Goal: Task Accomplishment & Management: Complete application form

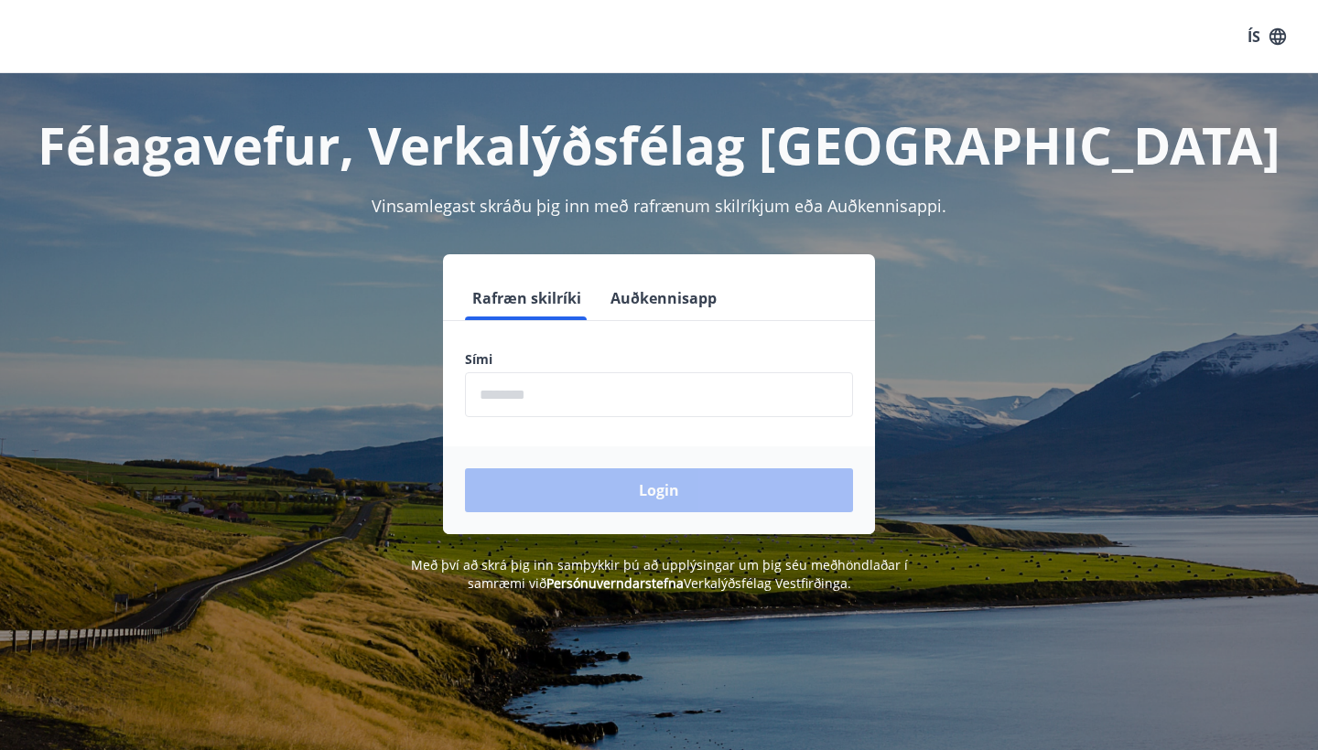
click at [636, 396] on input "phone" at bounding box center [659, 394] width 388 height 45
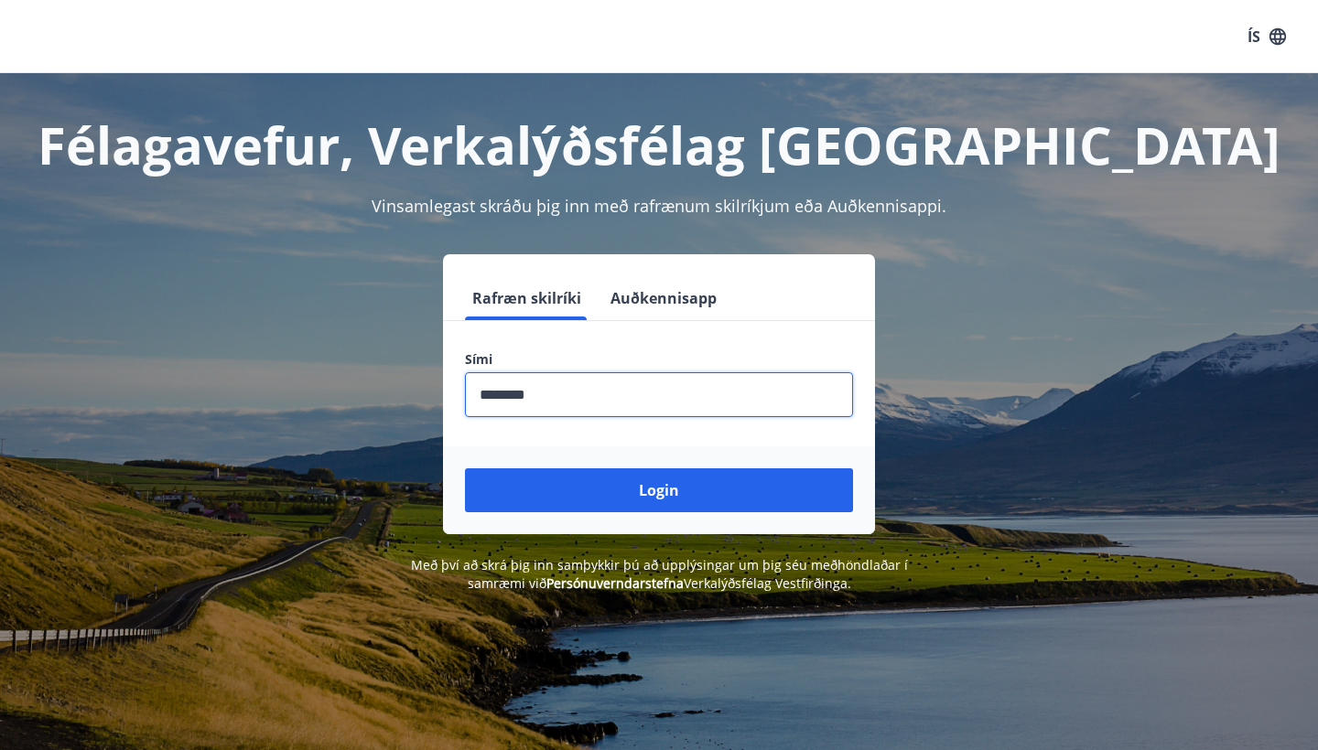
type input "********"
click at [659, 490] on button "Login" at bounding box center [659, 490] width 388 height 44
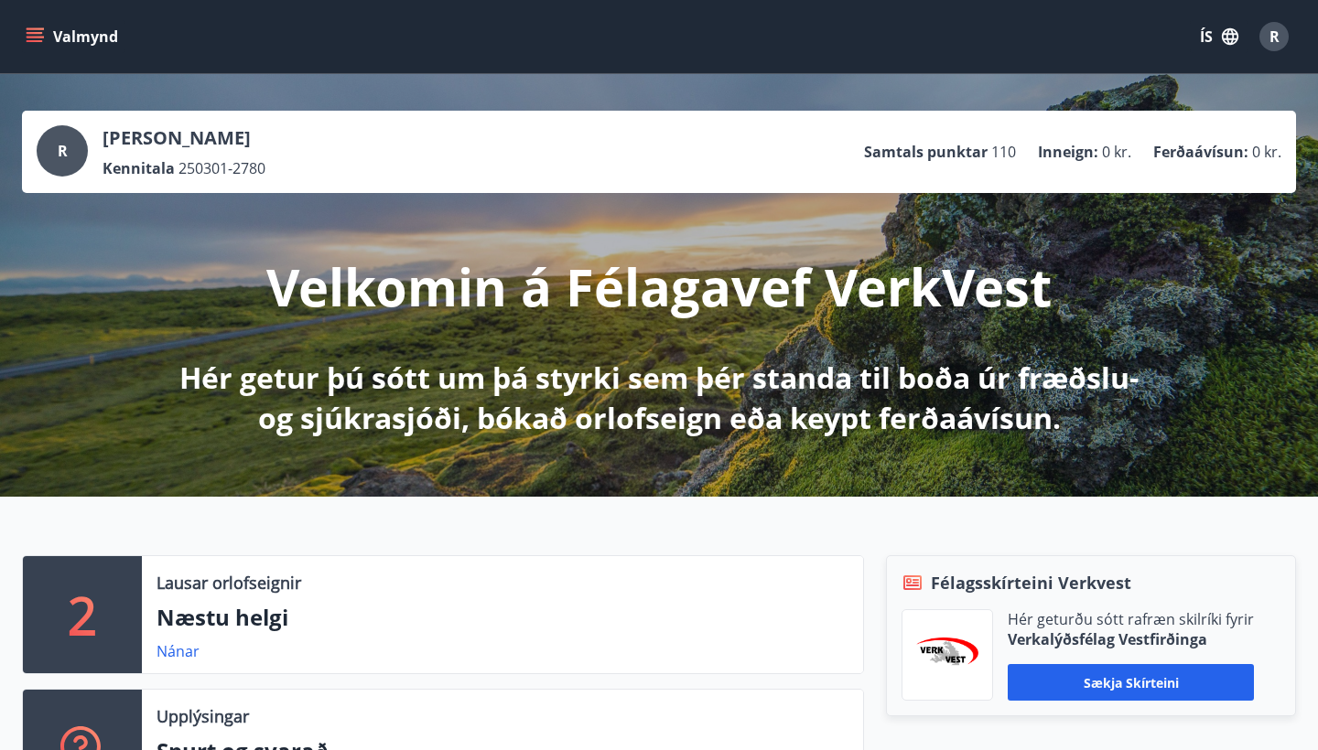
click at [31, 32] on icon "menu" at bounding box center [35, 33] width 16 height 2
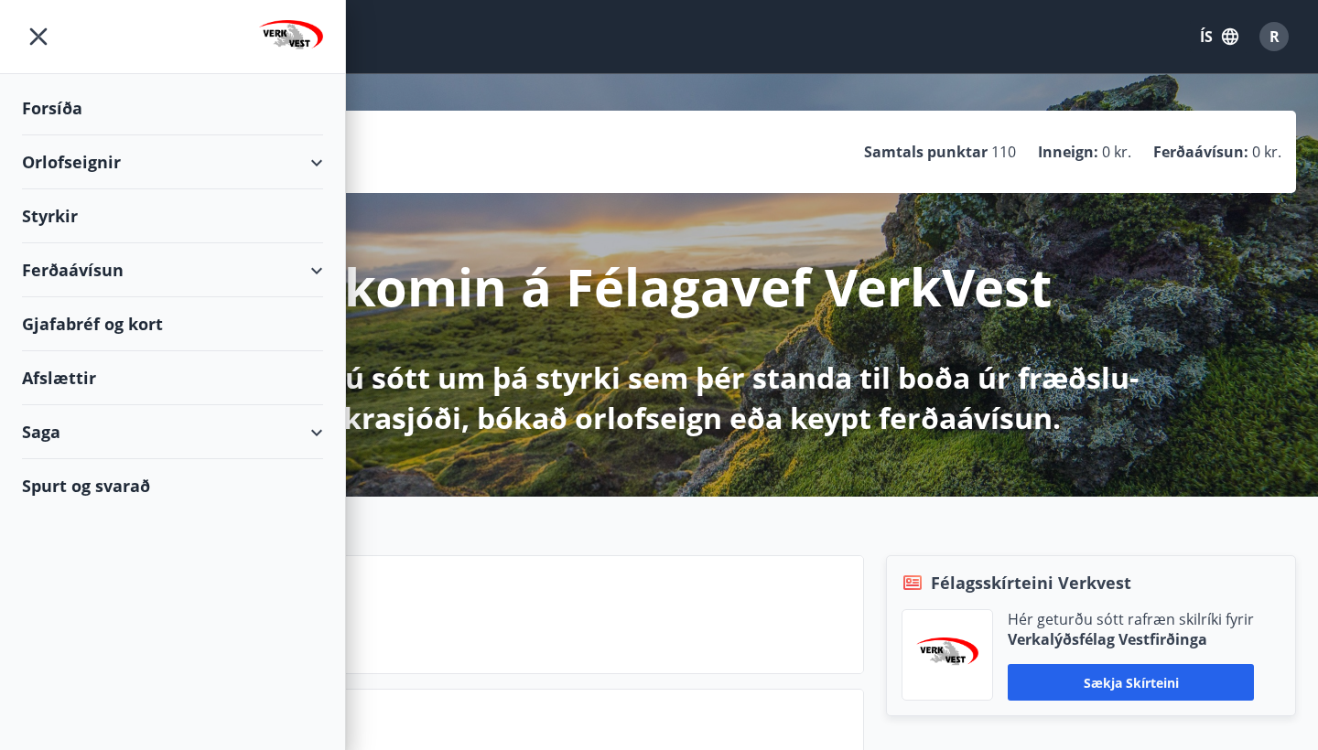
click at [59, 135] on div "Styrkir" at bounding box center [172, 108] width 301 height 54
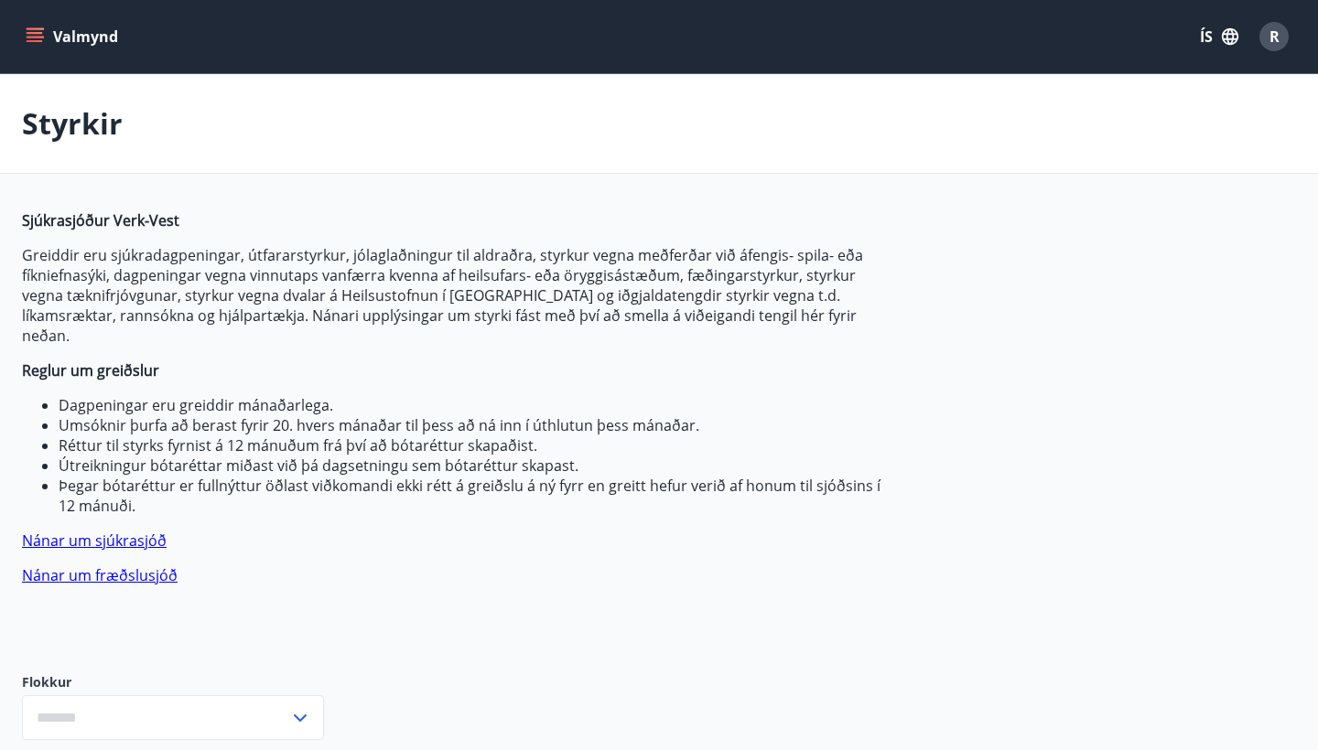
type input "***"
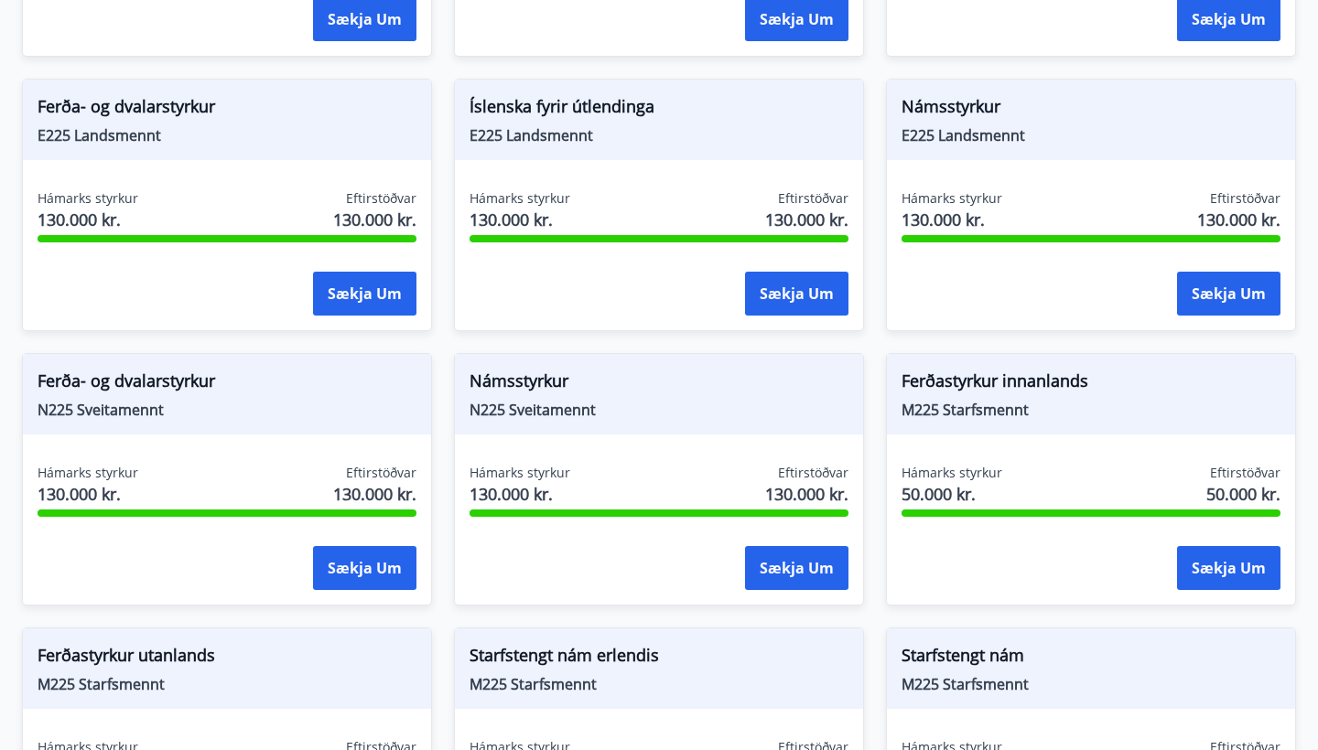
scroll to position [1787, 0]
click at [763, 550] on button "Sækja um" at bounding box center [796, 569] width 103 height 44
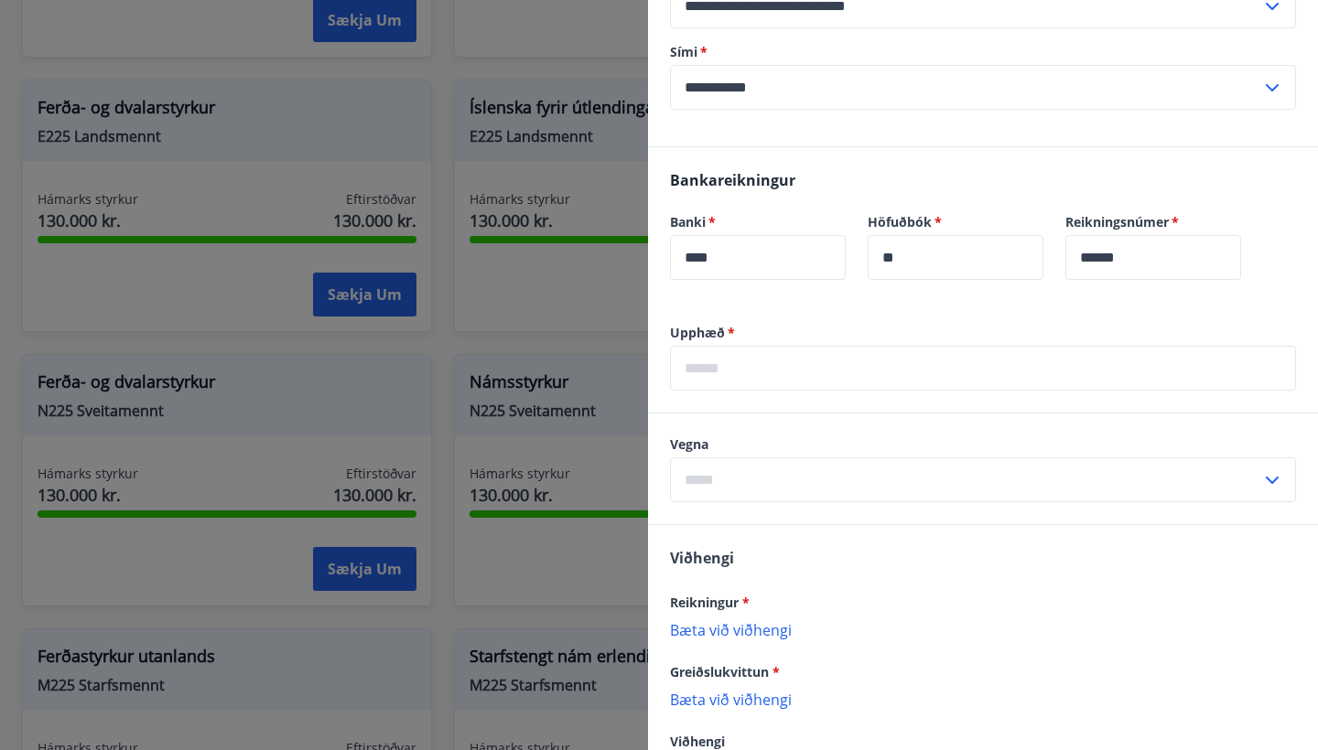
scroll to position [535, 0]
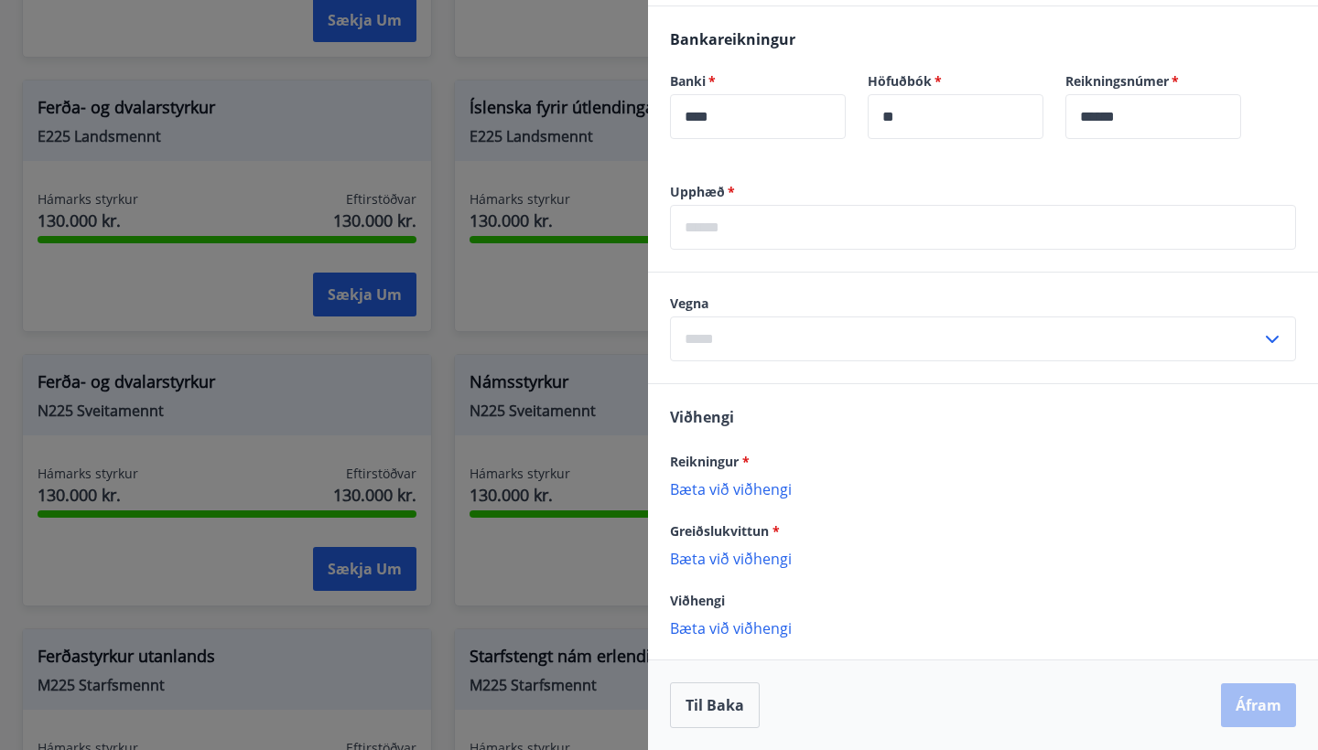
click at [751, 240] on input "text" at bounding box center [983, 227] width 626 height 45
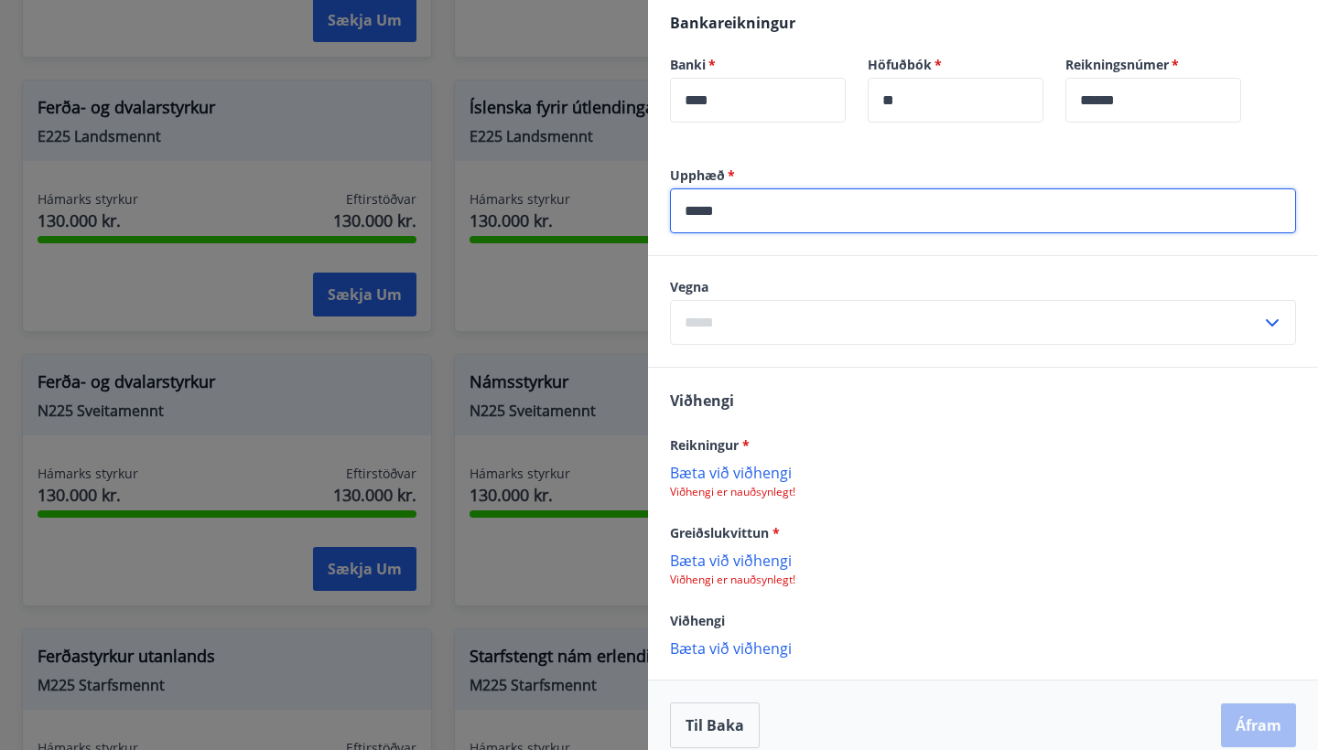
type input "*****"
click at [727, 345] on input "text" at bounding box center [965, 322] width 591 height 45
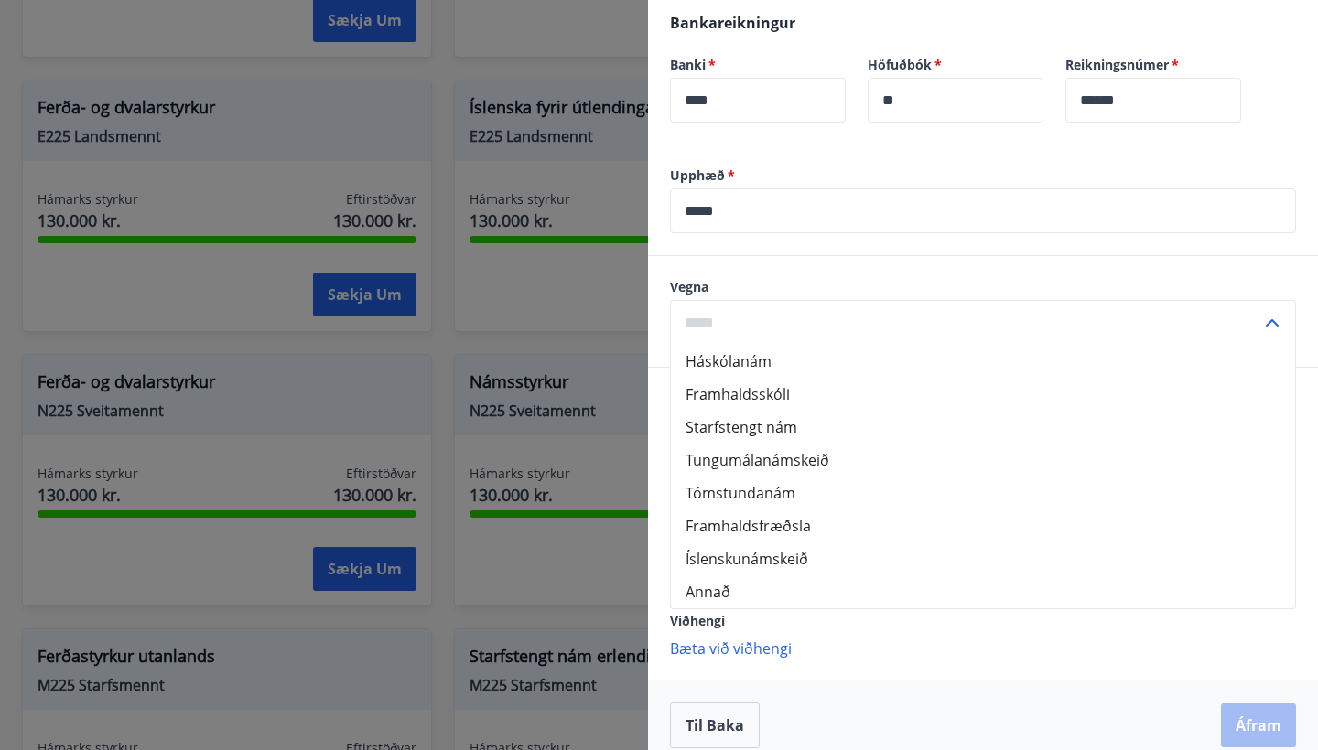
click at [728, 411] on li "Framhaldsskóli" at bounding box center [983, 394] width 624 height 33
type input "**********"
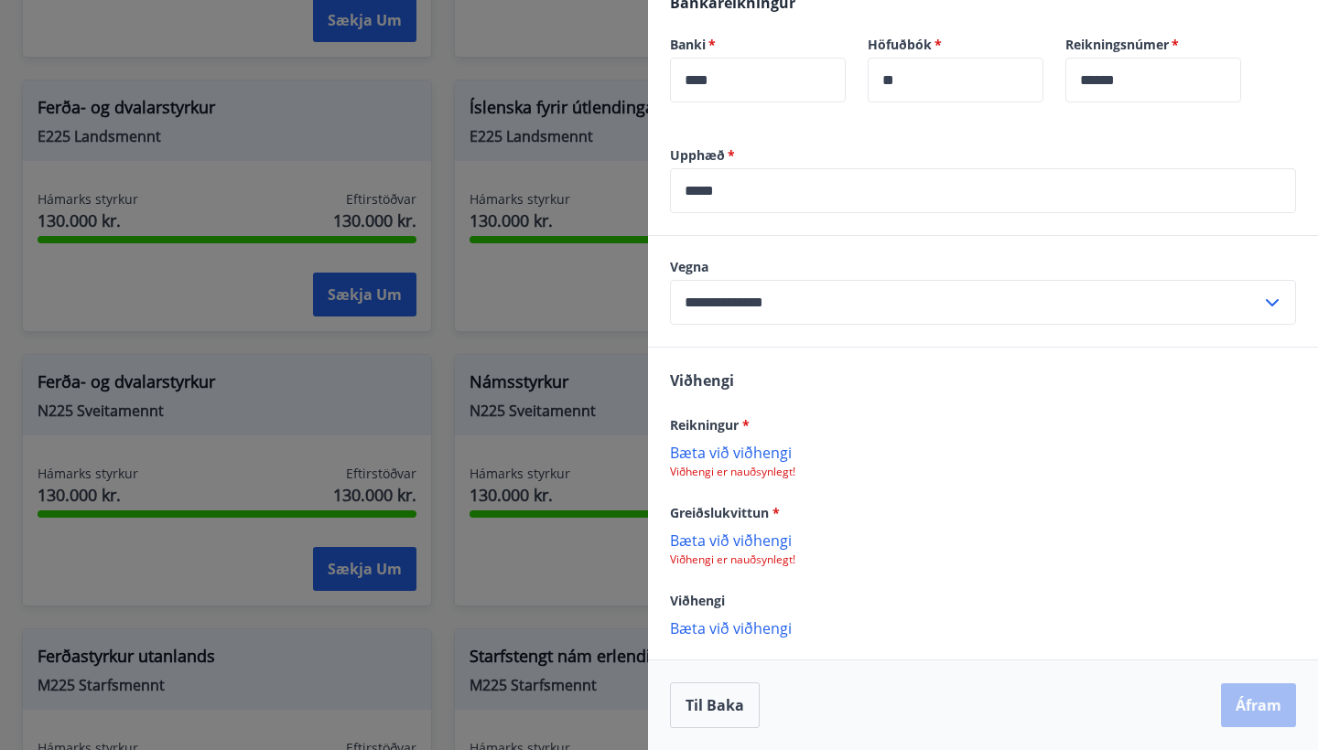
scroll to position [577, 0]
click at [716, 446] on p "Bæta við viðhengi" at bounding box center [983, 452] width 626 height 18
click at [711, 547] on p "Bæta við viðhengi" at bounding box center [983, 540] width 626 height 18
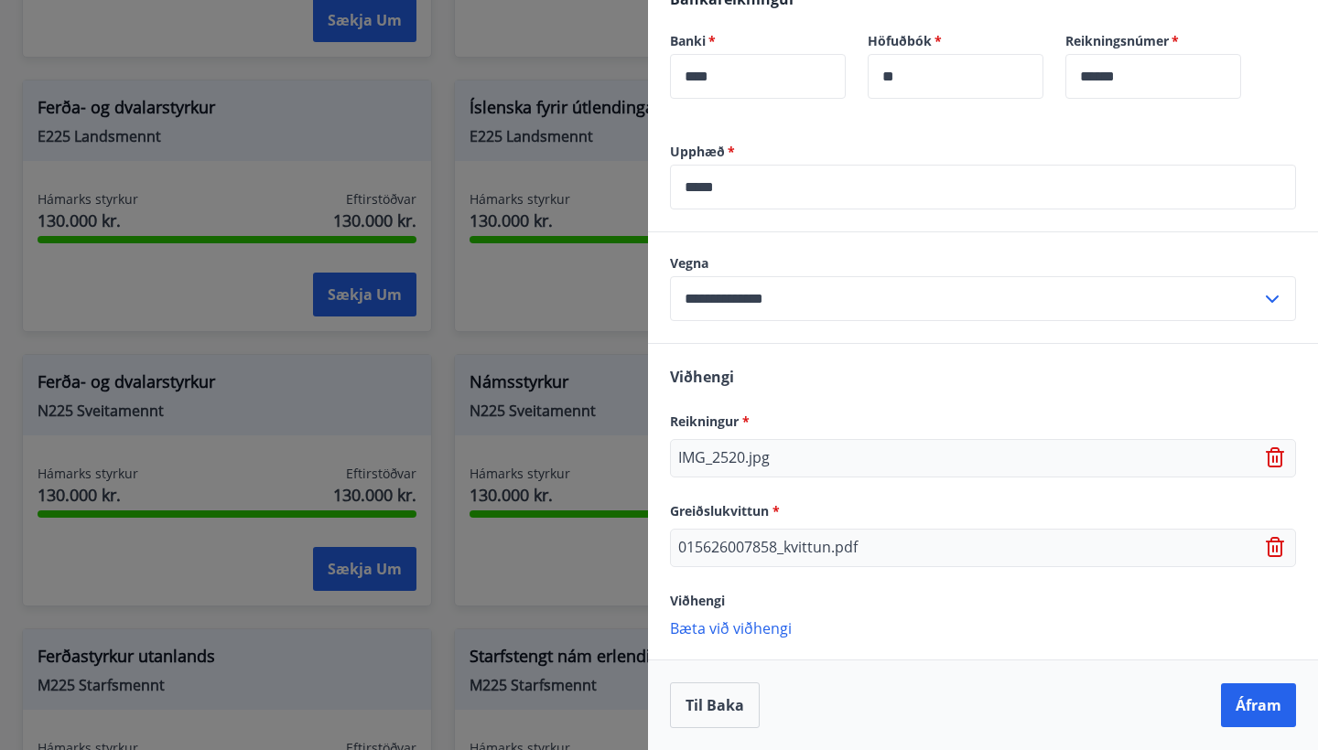
scroll to position [581, 0]
click at [1250, 724] on button "Áfram" at bounding box center [1258, 705] width 75 height 44
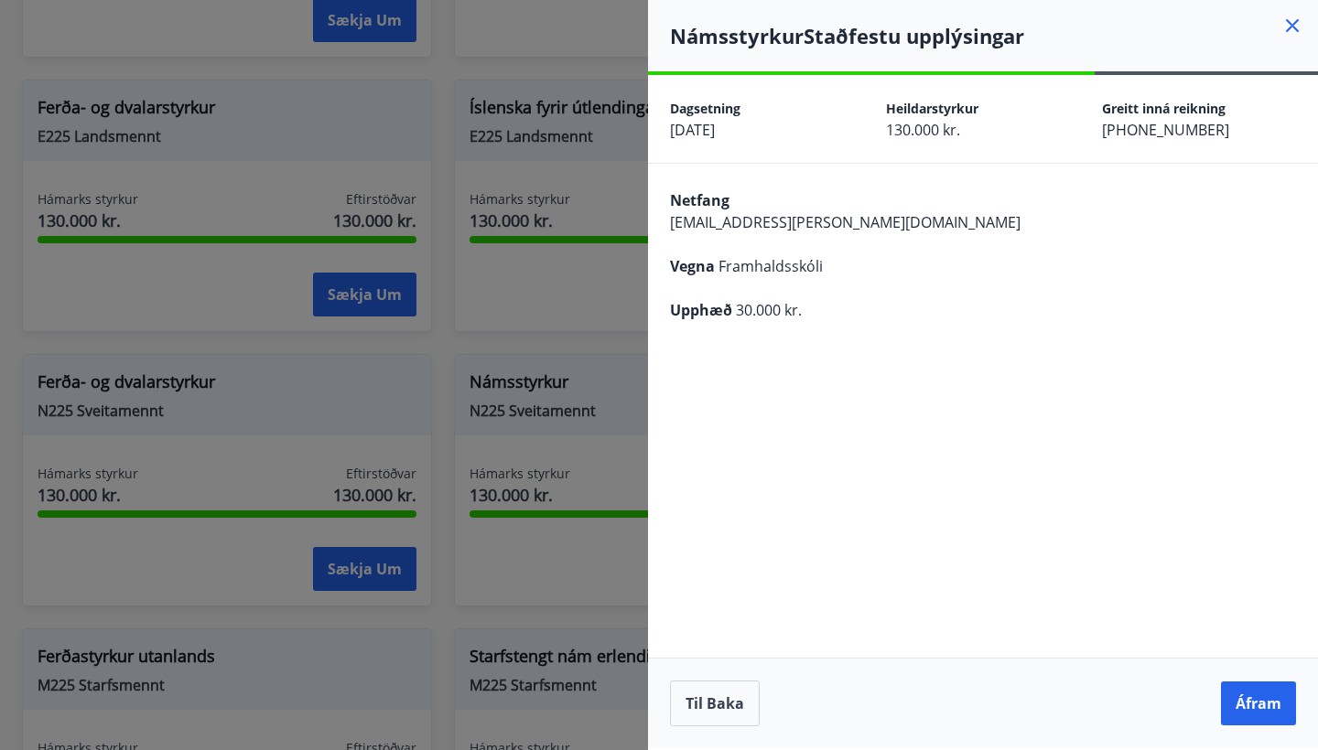
scroll to position [0, 0]
click at [1250, 701] on button "Áfram" at bounding box center [1258, 704] width 75 height 44
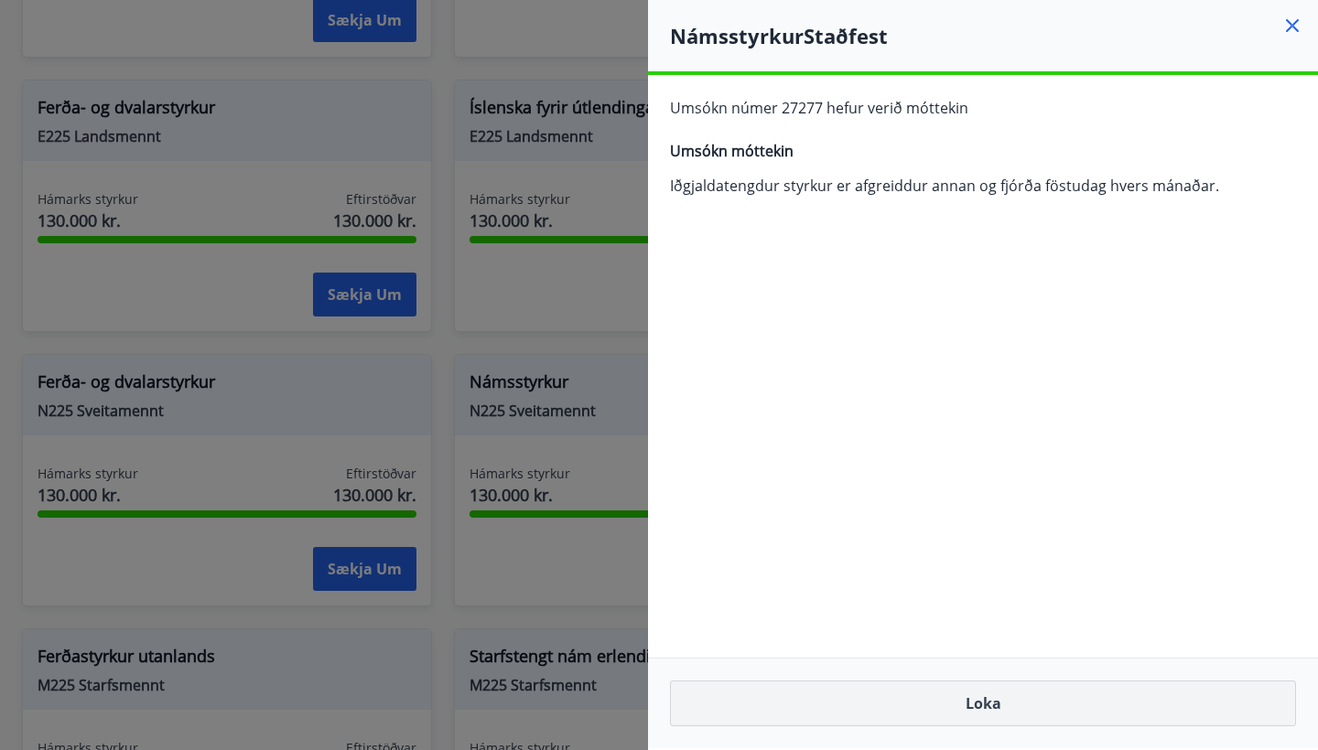
click at [1002, 708] on button "Loka" at bounding box center [983, 704] width 626 height 46
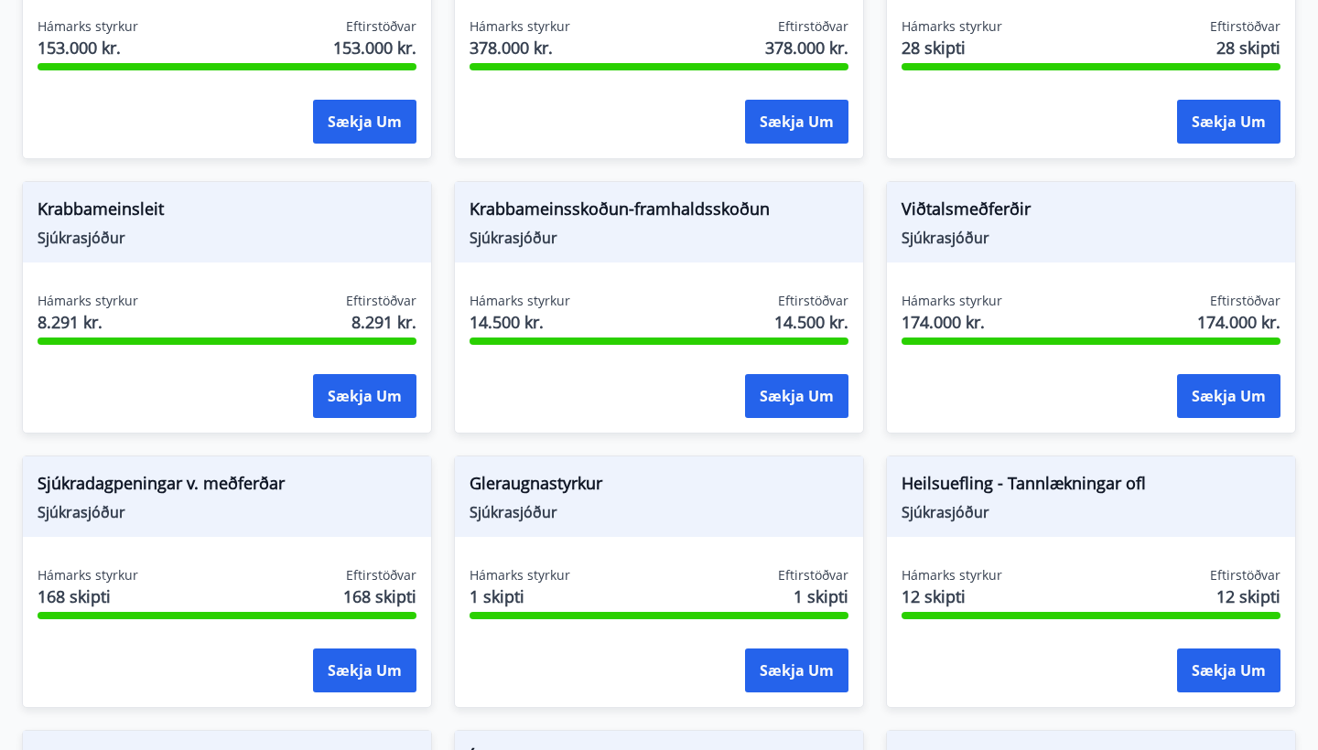
scroll to position [1137, 0]
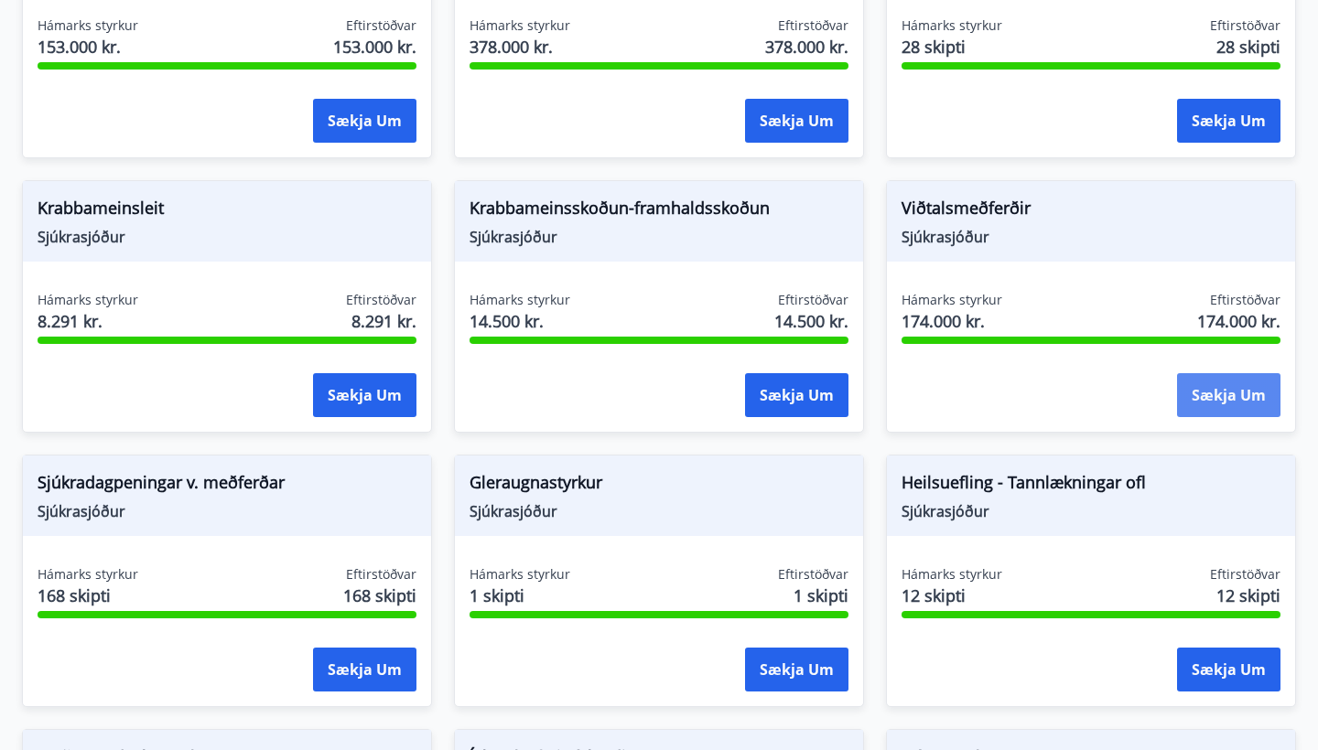
click at [1242, 379] on button "Sækja um" at bounding box center [1228, 395] width 103 height 44
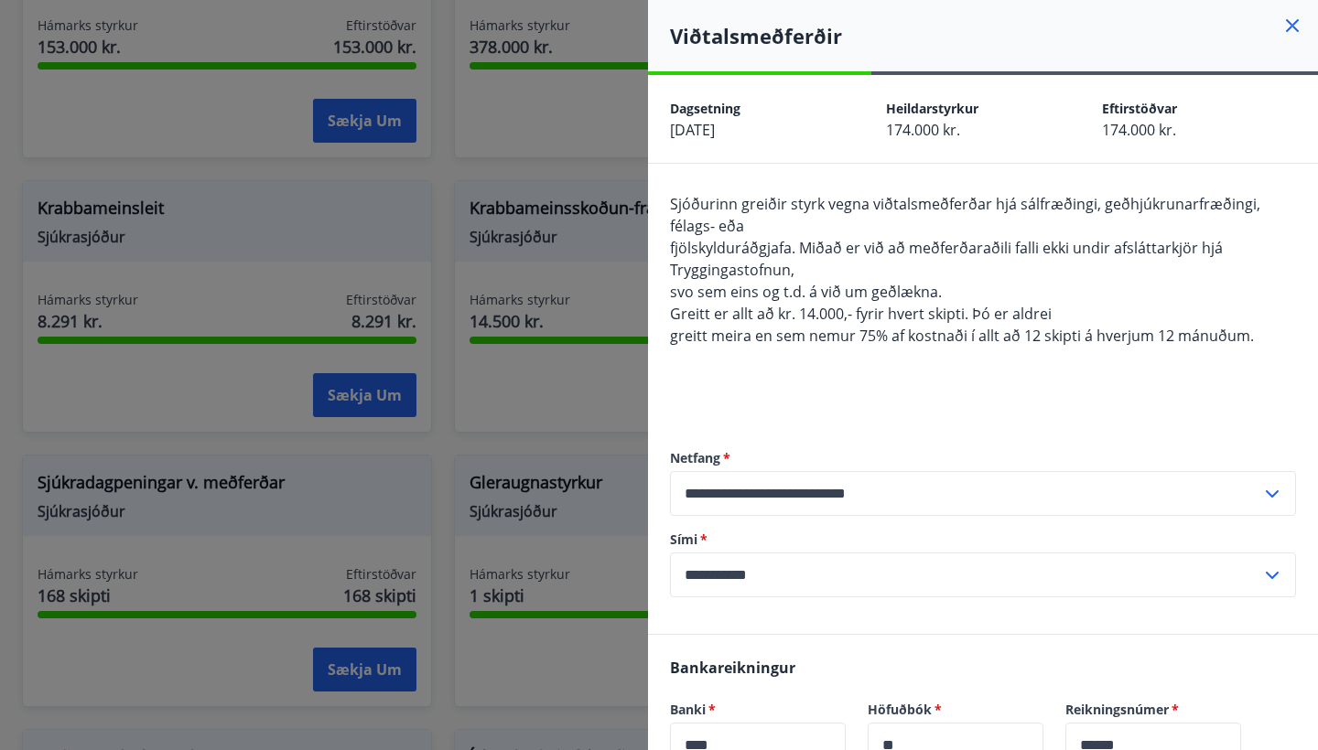
click at [1289, 20] on icon at bounding box center [1292, 26] width 22 height 22
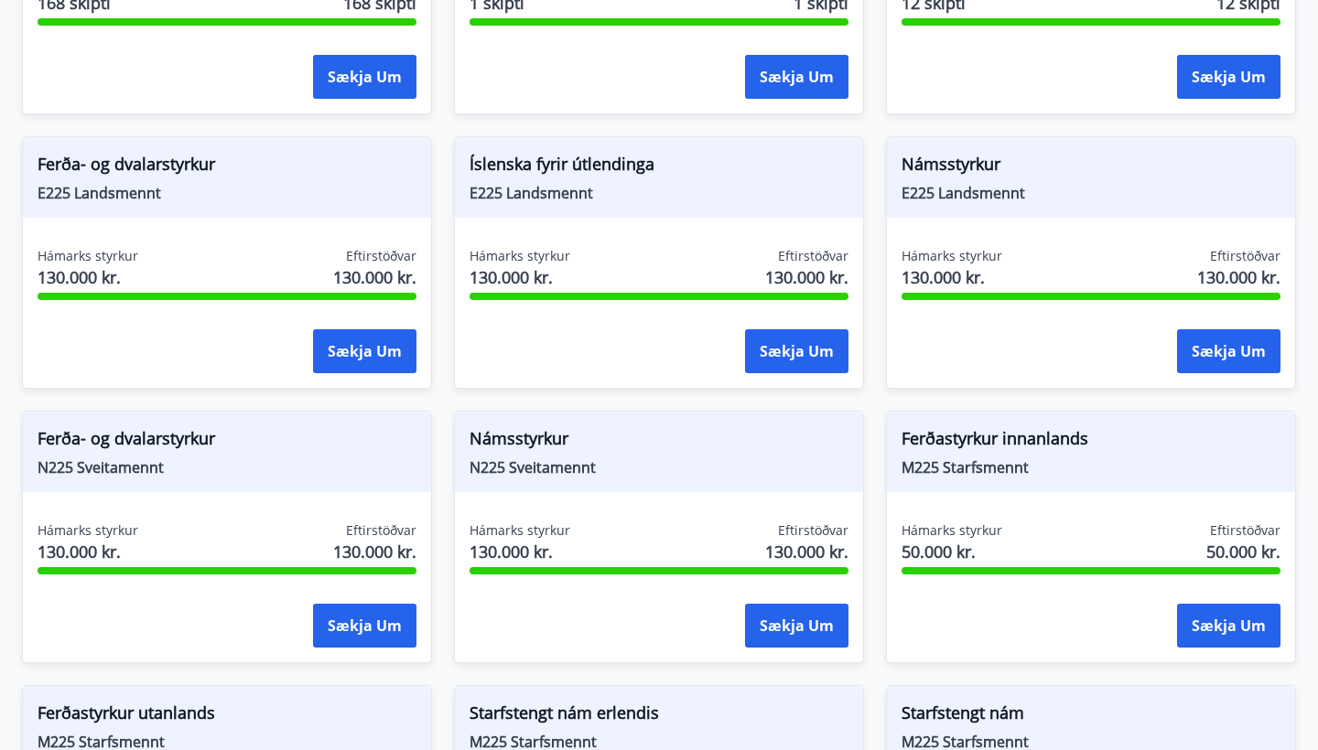
scroll to position [1778, 0]
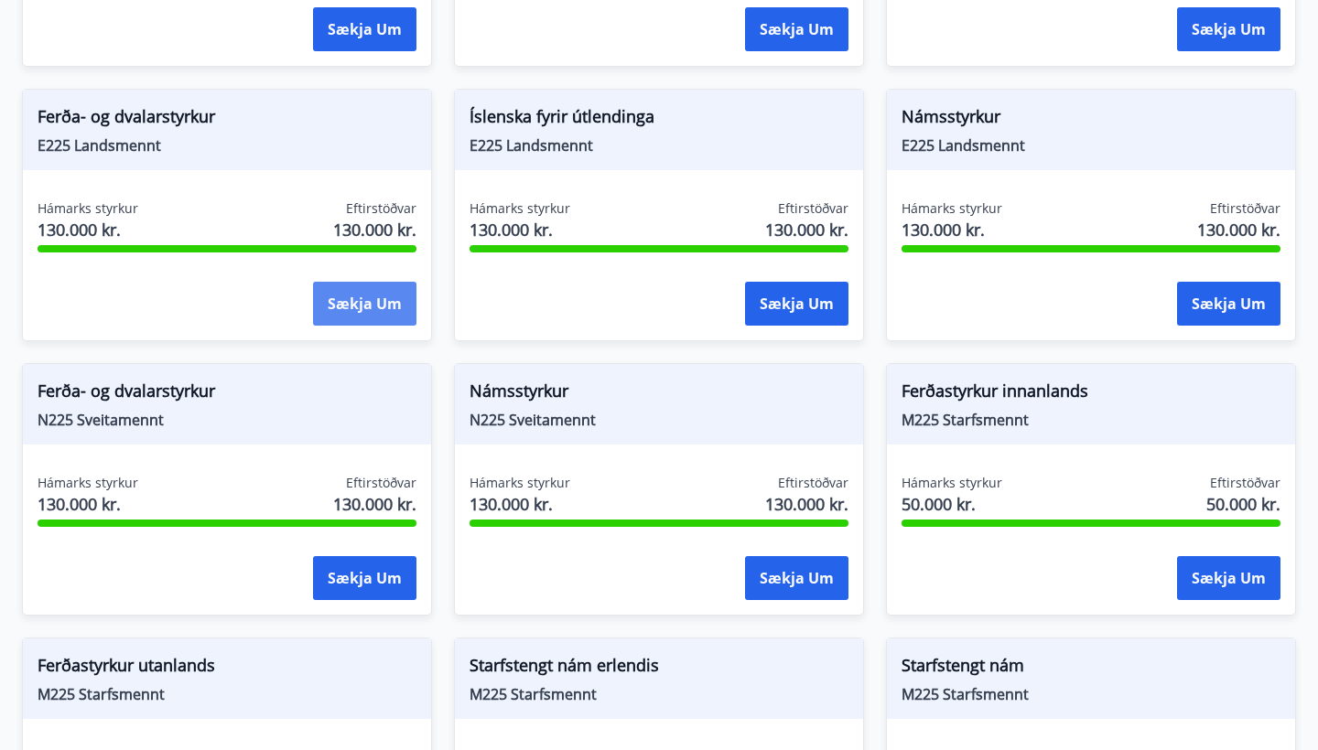
click at [349, 282] on button "Sækja um" at bounding box center [364, 304] width 103 height 44
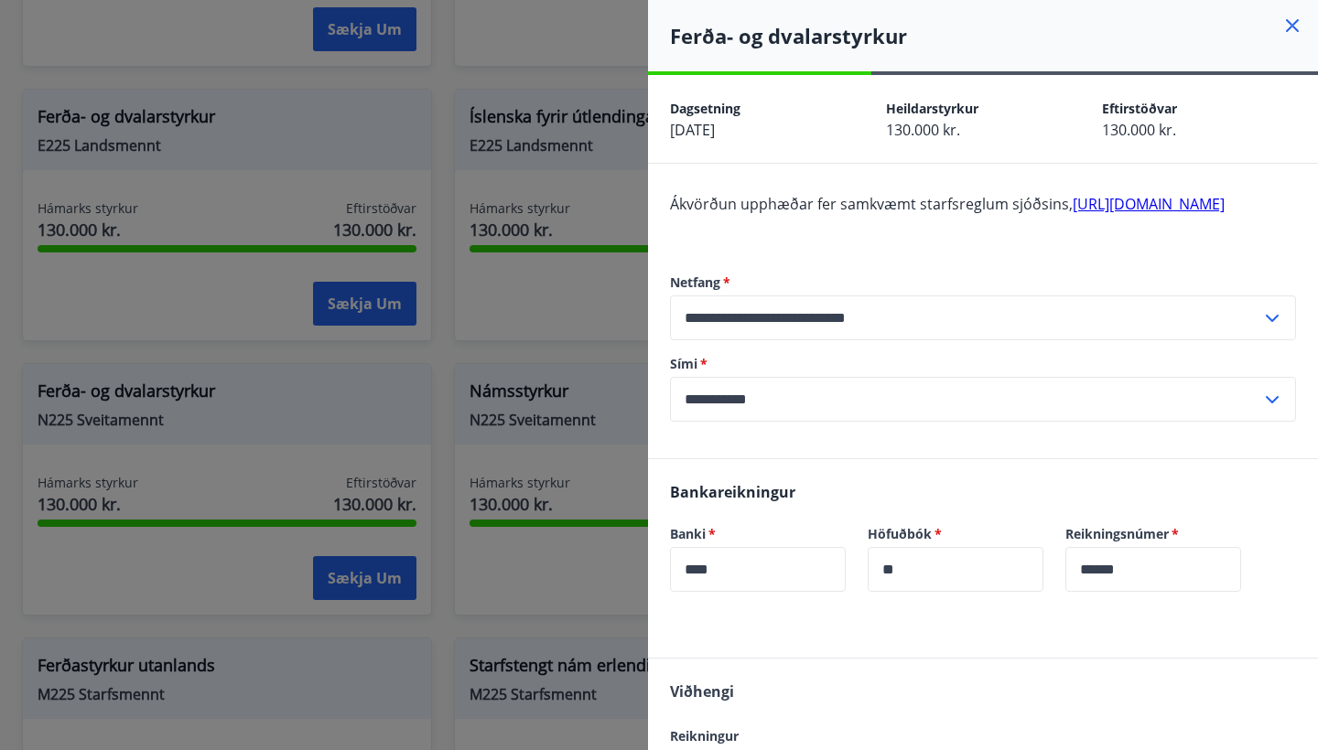
scroll to position [0, 0]
click at [1285, 30] on icon at bounding box center [1292, 26] width 22 height 22
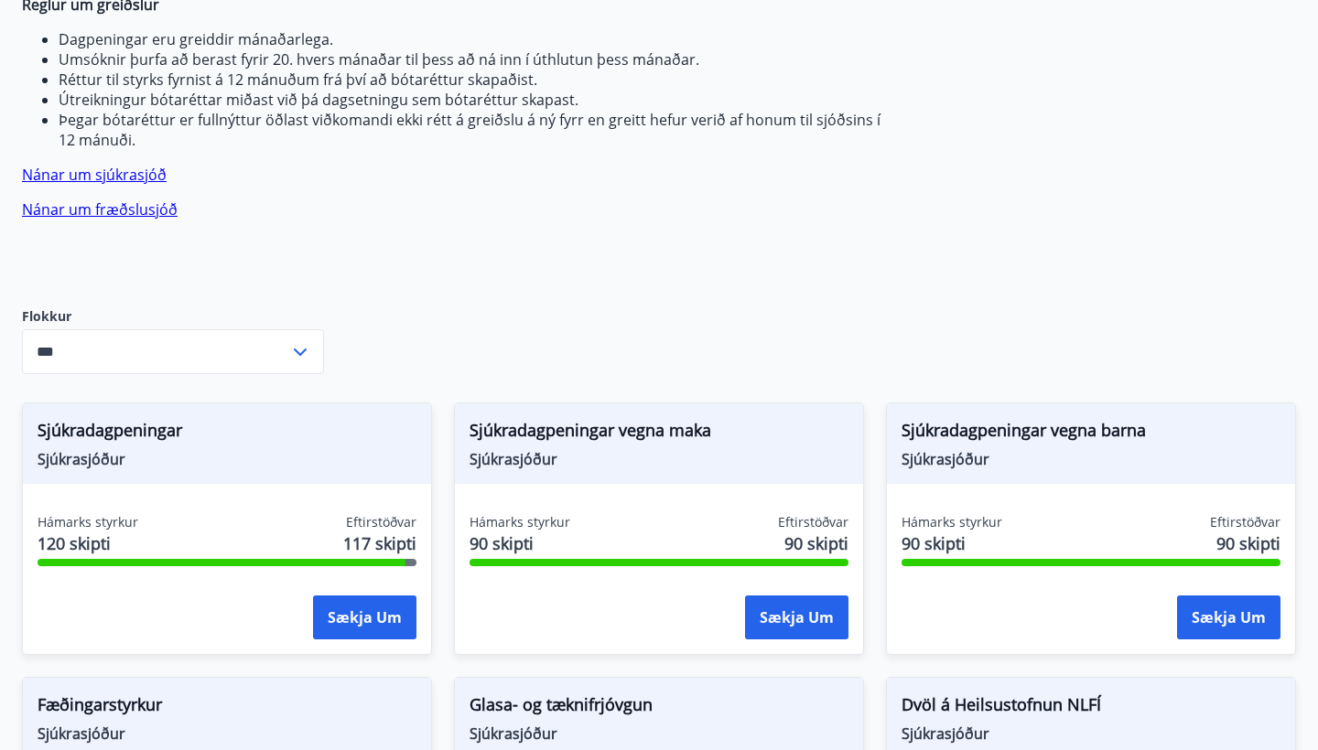
scroll to position [616, 0]
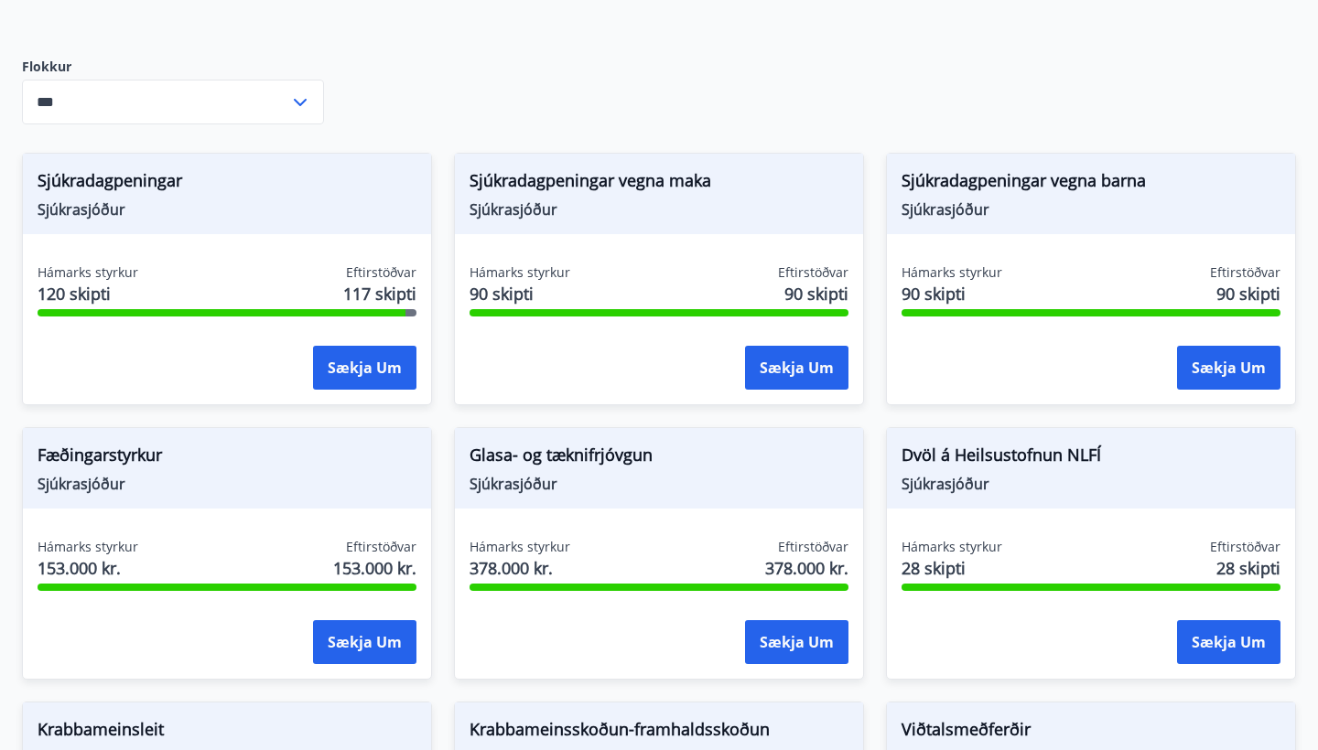
click at [262, 224] on div "Sjúkradagpeningar Sjúkrasjóður Hámarks styrkur 120 skipti Eftirstöðvar 117 skip…" at bounding box center [227, 279] width 410 height 253
click at [173, 318] on div "Hámarks styrkur 120 skipti Eftirstöðvar 117 skipti Sækja um" at bounding box center [227, 331] width 408 height 134
click at [151, 168] on span "Sjúkradagpeningar" at bounding box center [227, 183] width 379 height 31
click at [336, 346] on button "Sækja um" at bounding box center [364, 368] width 103 height 44
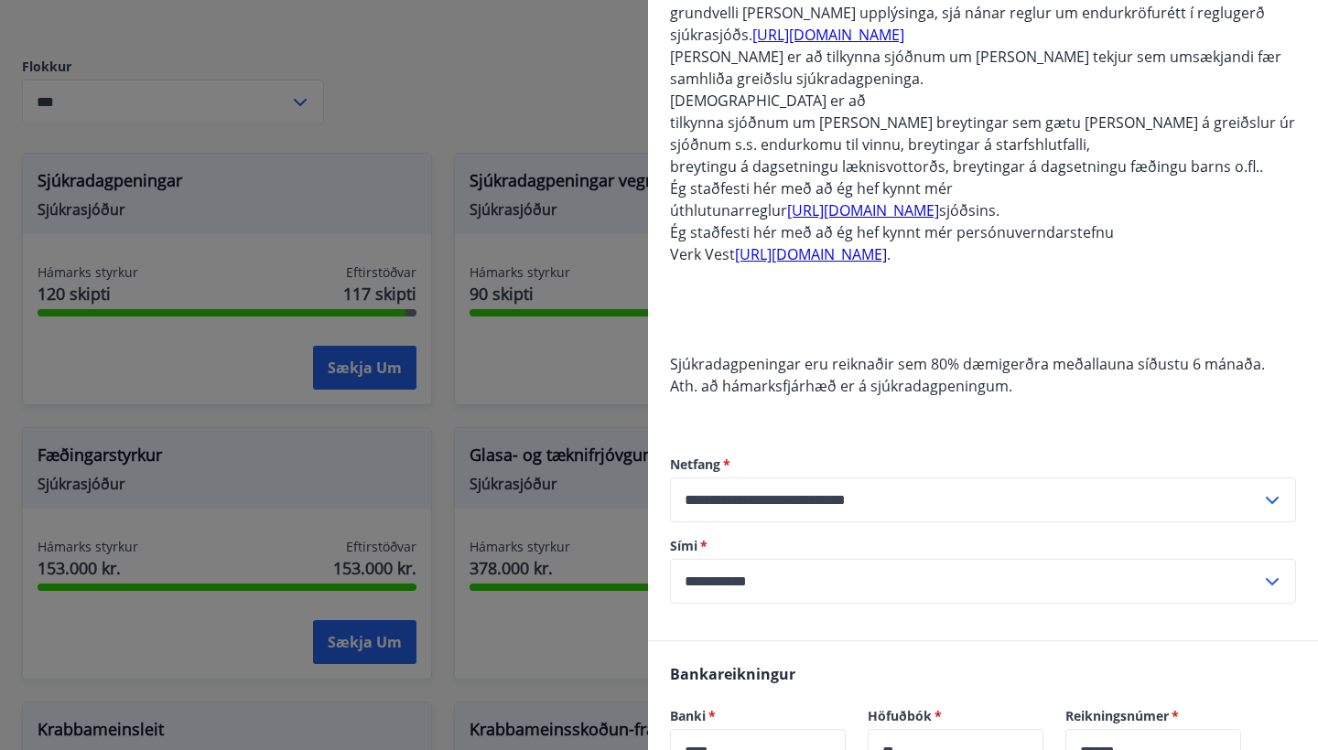
scroll to position [466, 0]
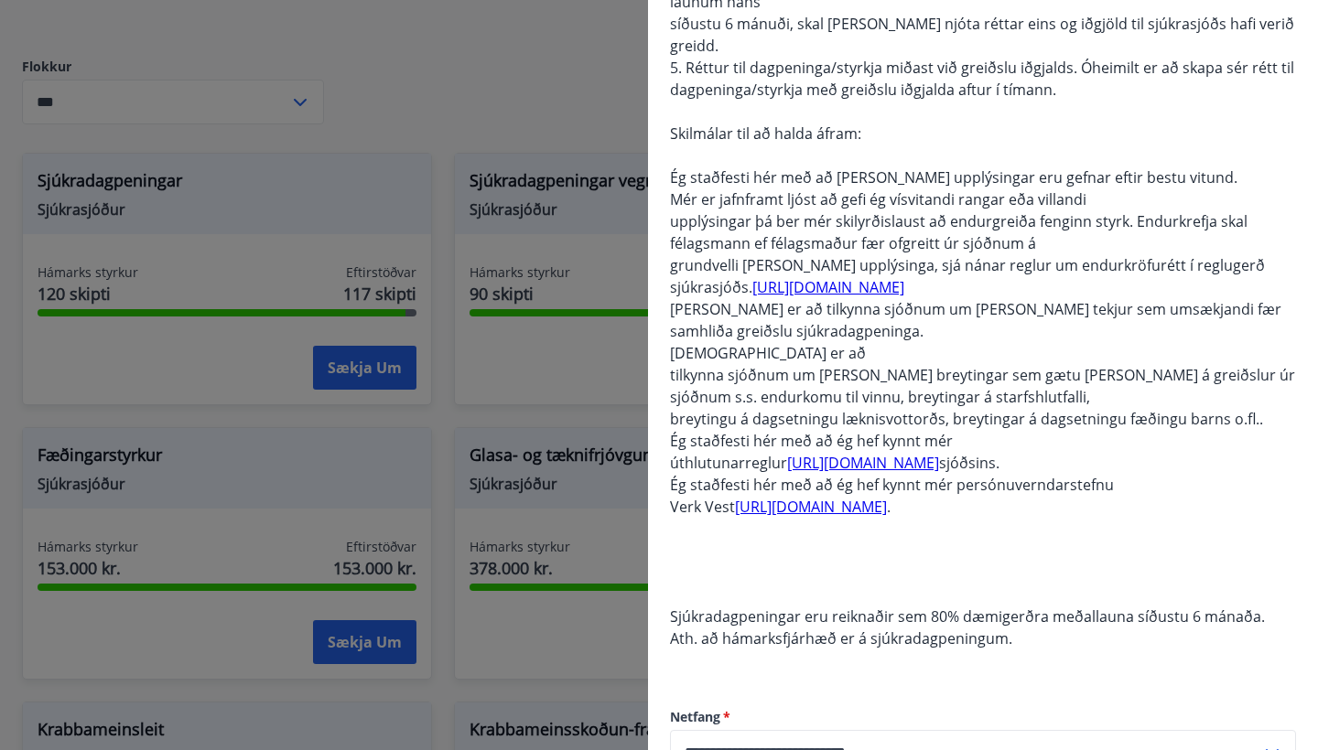
click at [580, 92] on div at bounding box center [659, 375] width 1318 height 750
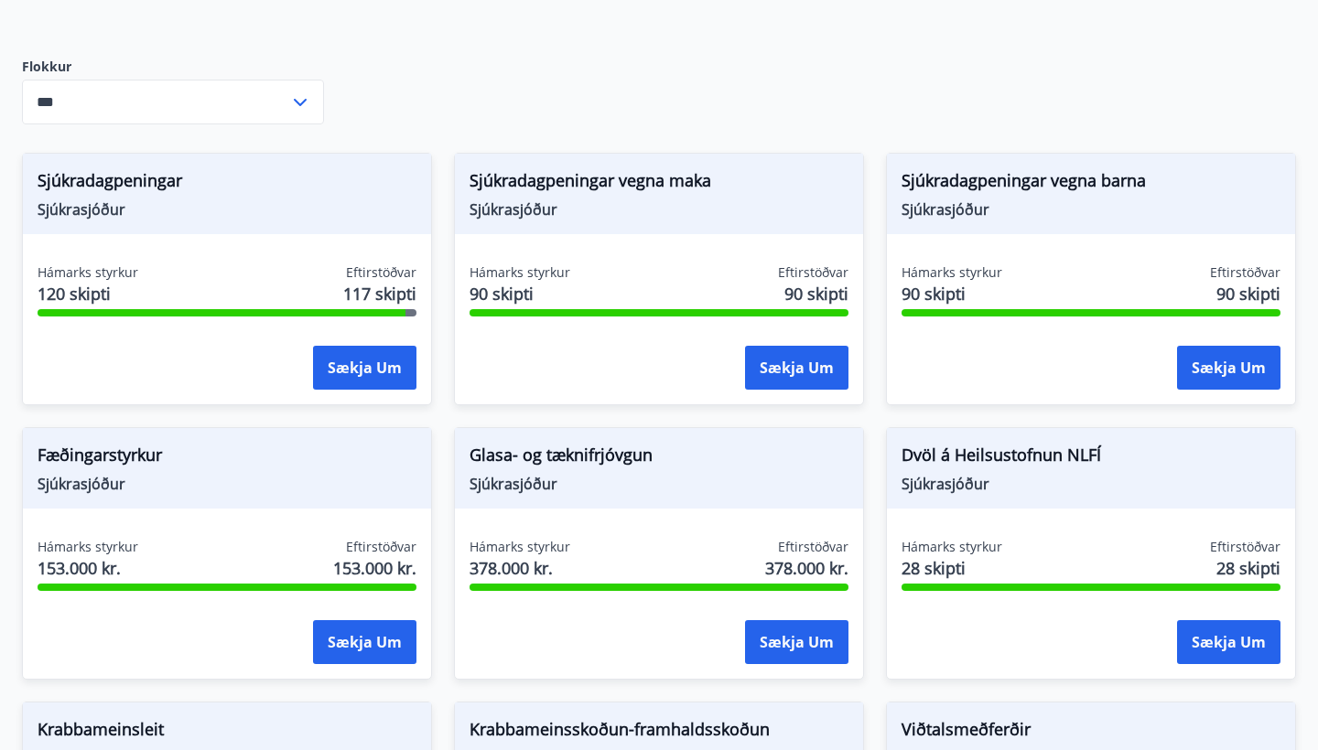
scroll to position [713, 0]
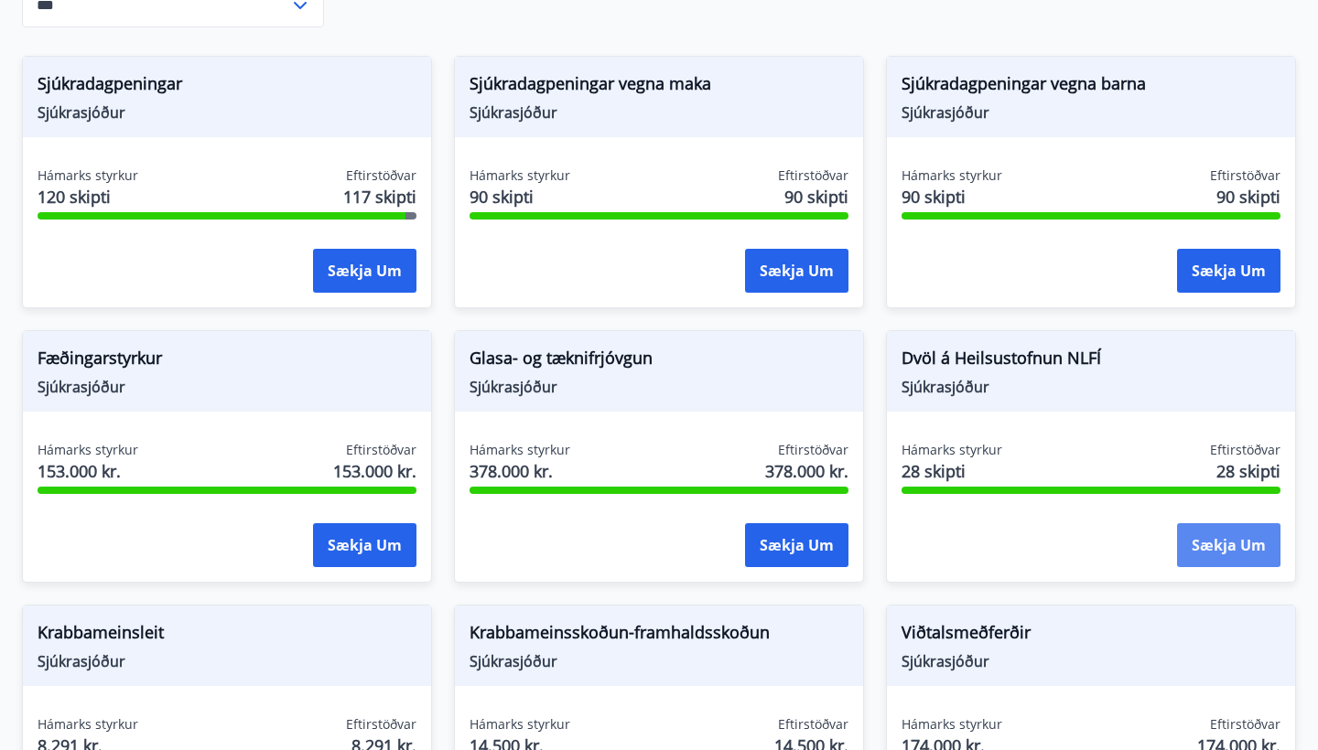
click at [1197, 533] on button "Sækja um" at bounding box center [1228, 545] width 103 height 44
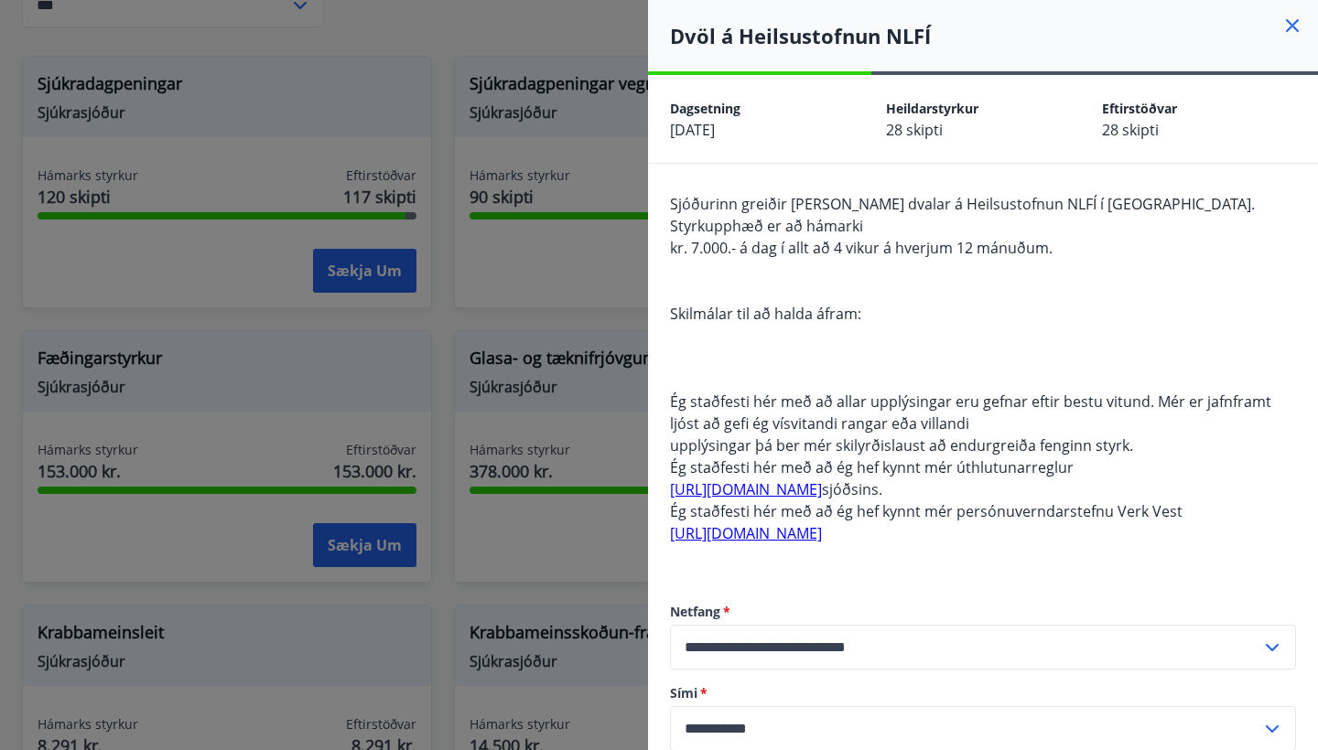
click at [1293, 34] on icon at bounding box center [1292, 26] width 22 height 22
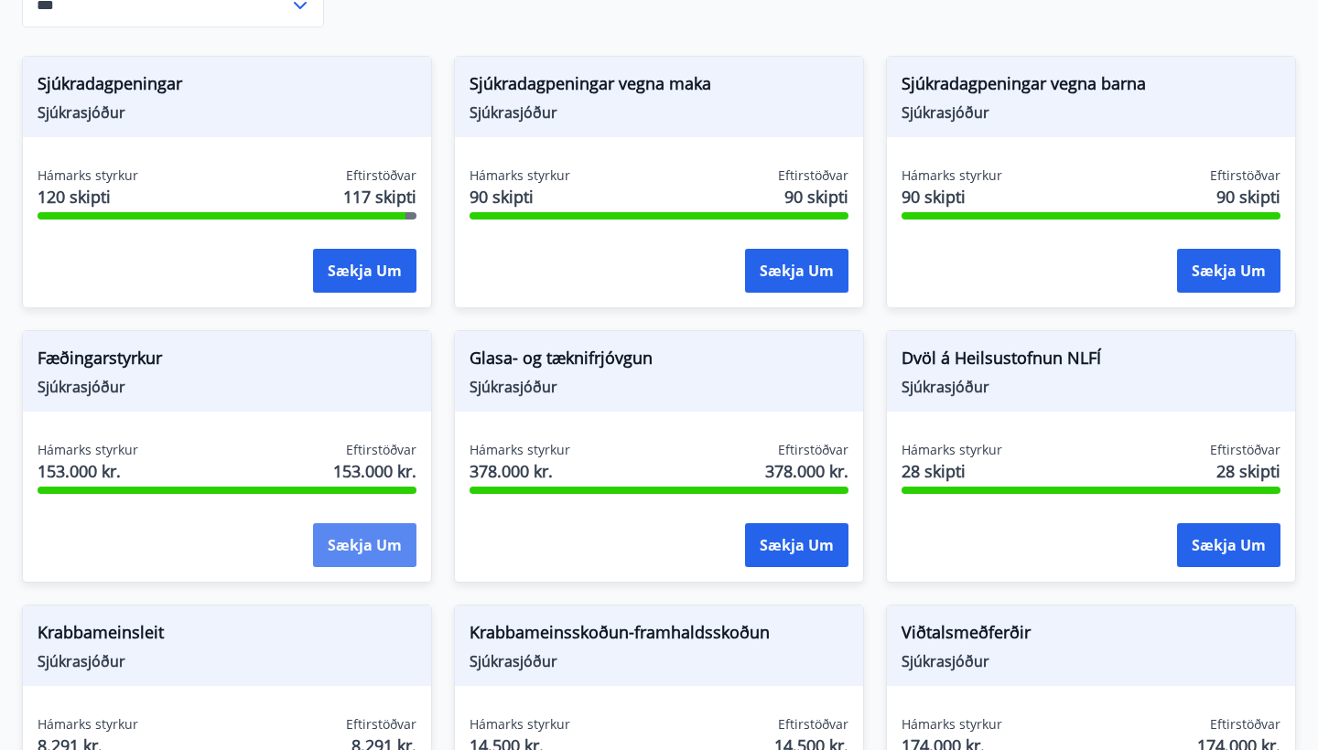
click at [363, 524] on button "Sækja um" at bounding box center [364, 545] width 103 height 44
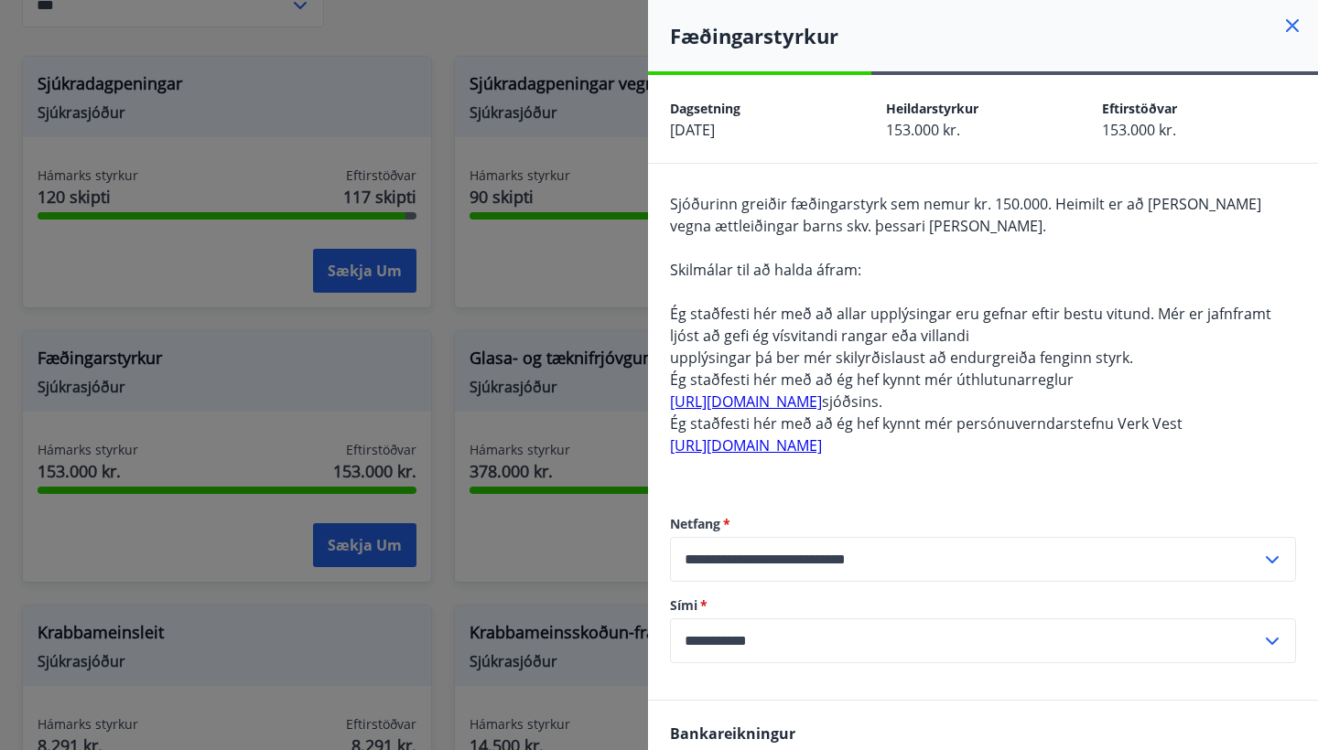
click at [1297, 19] on icon at bounding box center [1292, 25] width 13 height 13
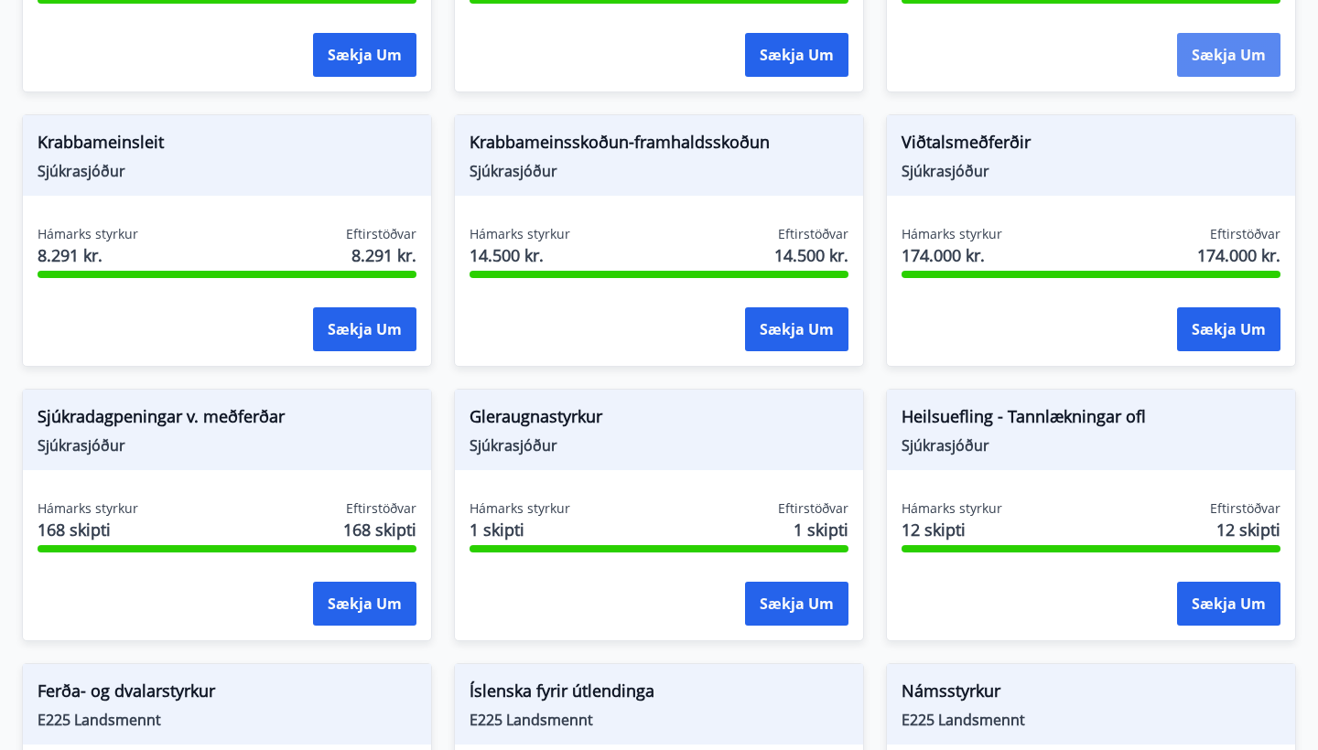
scroll to position [1272, 0]
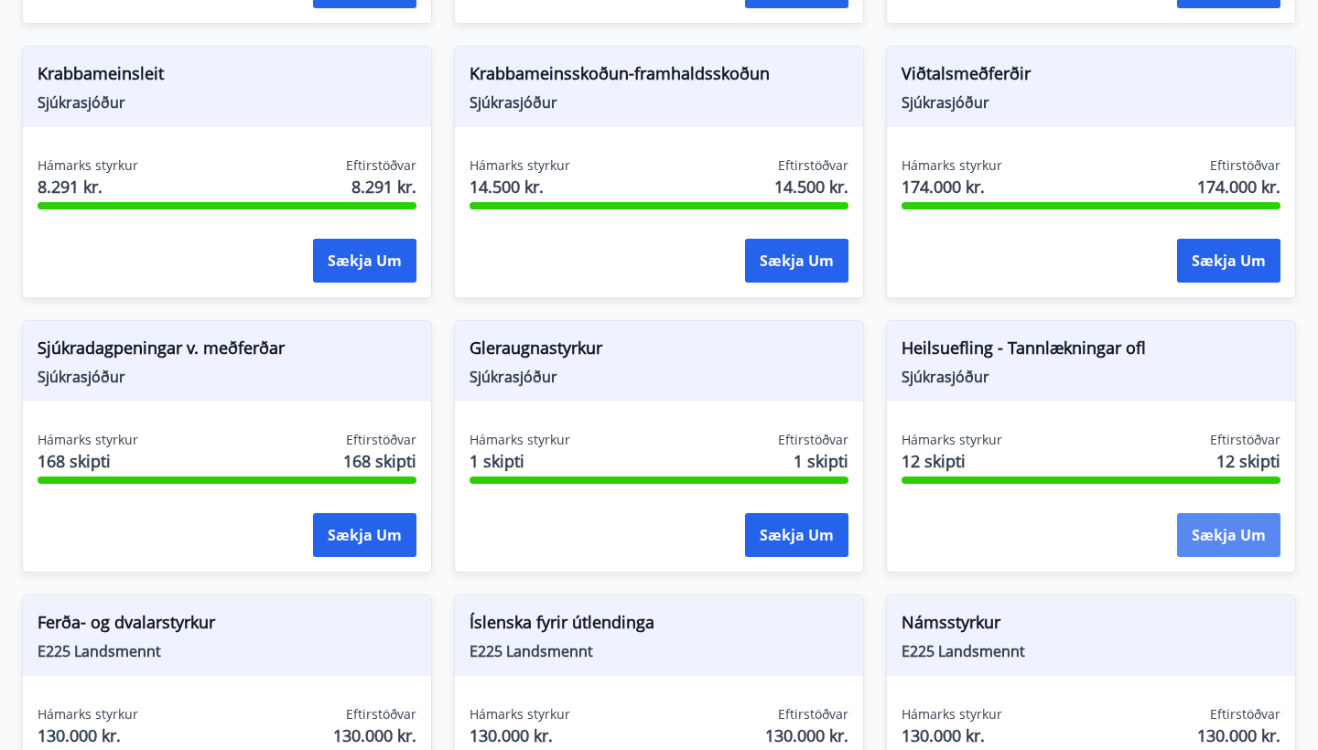
click at [1227, 513] on button "Sækja um" at bounding box center [1228, 535] width 103 height 44
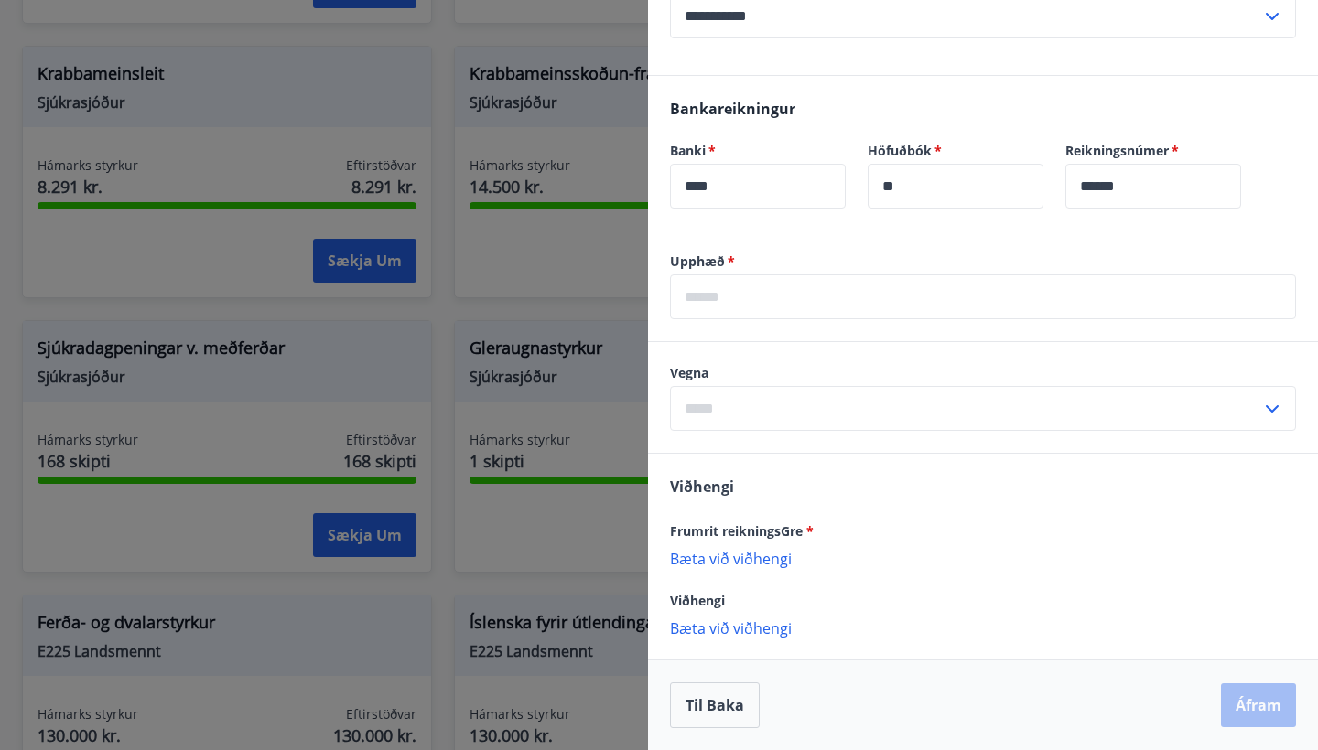
scroll to position [998, 0]
click at [1105, 405] on input "text" at bounding box center [965, 408] width 591 height 45
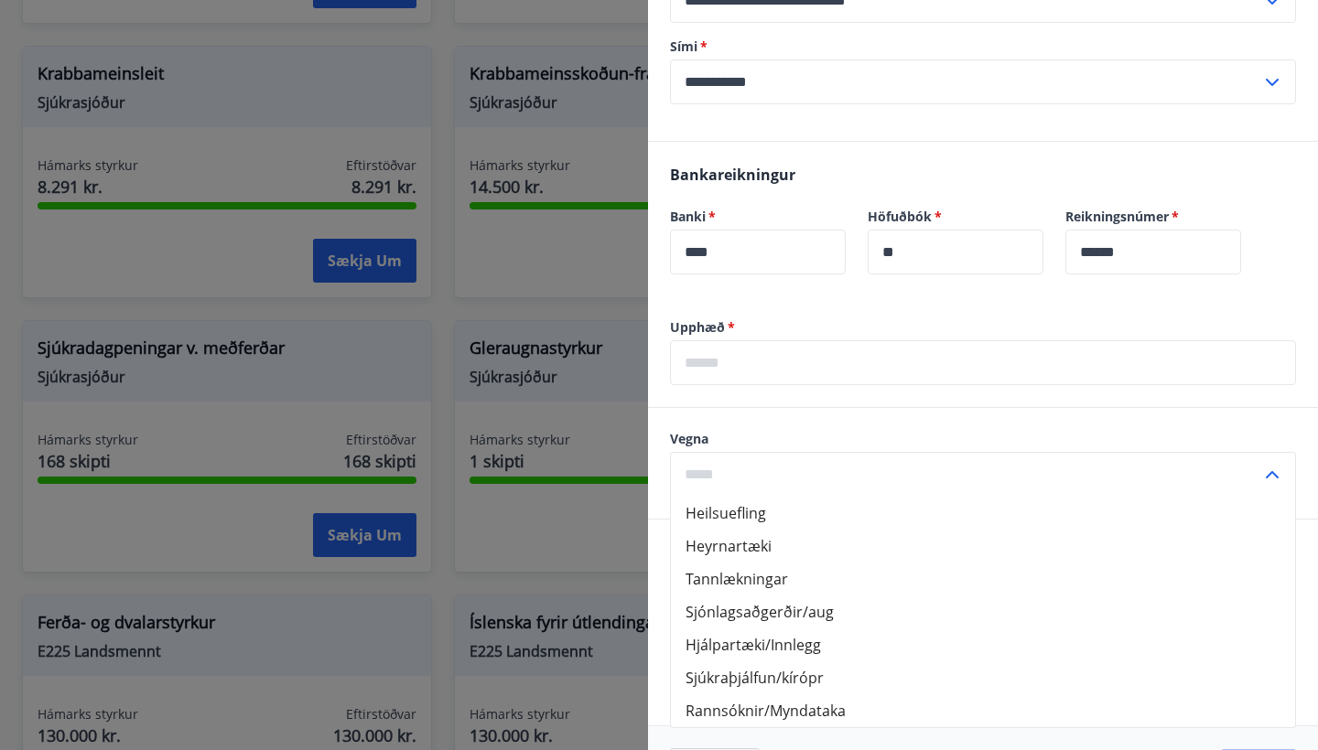
scroll to position [917, 0]
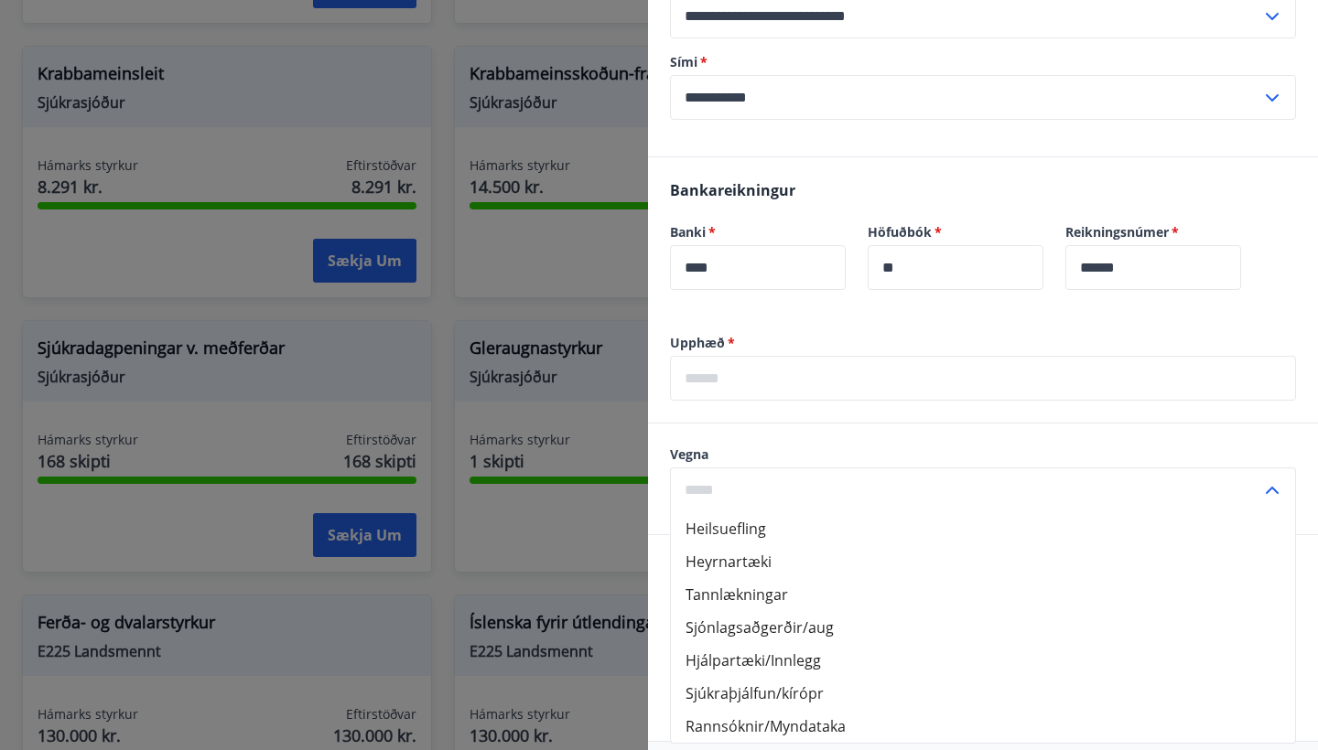
click at [1025, 328] on div "Bankareikningur Banki   * **** ​ Höfuðbók   * ** ​ Reikningsnúmer   * ****** ​" at bounding box center [983, 245] width 670 height 177
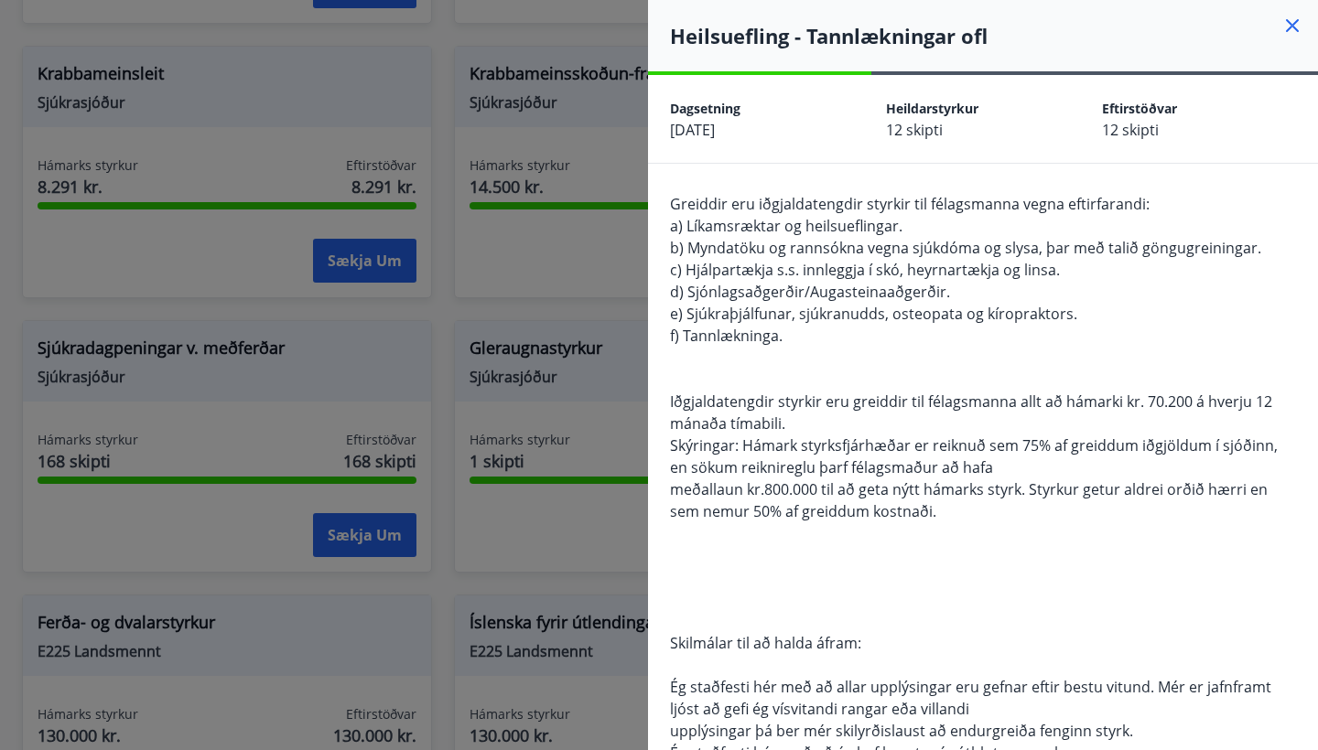
scroll to position [0, 0]
click at [1289, 23] on icon at bounding box center [1292, 25] width 13 height 13
